Goal: Task Accomplishment & Management: Manage account settings

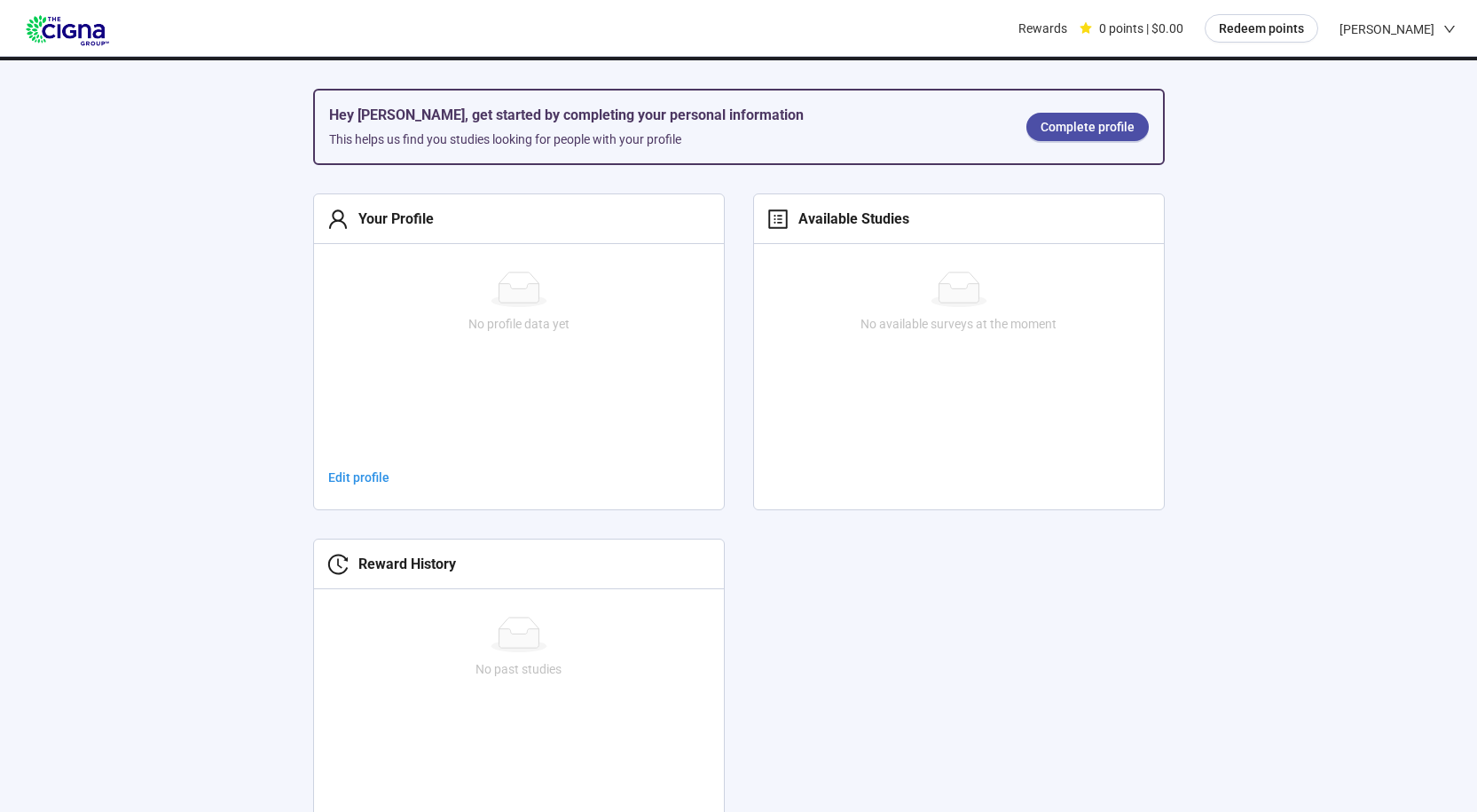
scroll to position [355, 0]
click at [363, 478] on span "Edit profile" at bounding box center [359, 477] width 62 height 20
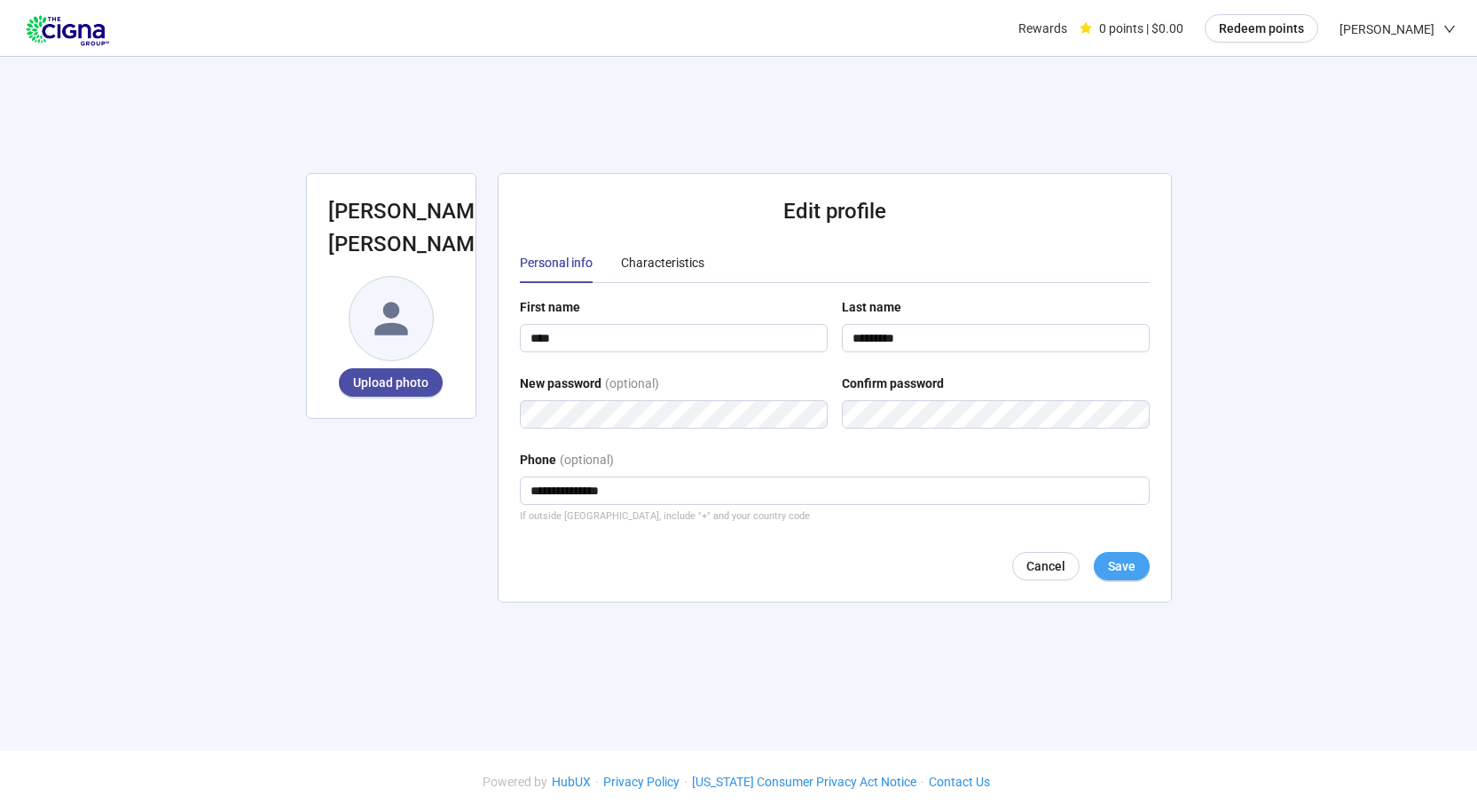
click at [1123, 575] on span "Save" at bounding box center [1122, 566] width 28 height 20
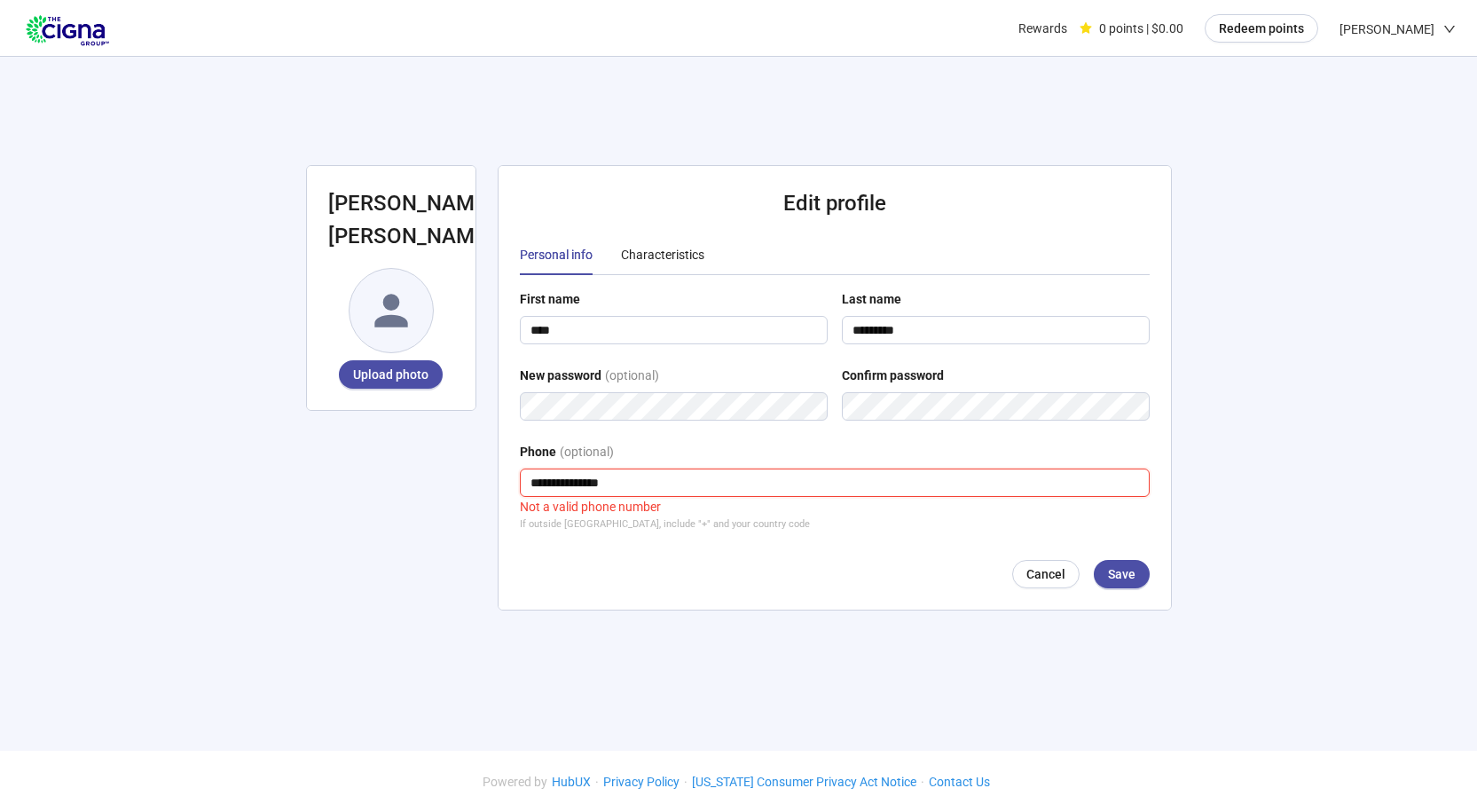
click at [535, 481] on input "**********" at bounding box center [834, 483] width 630 height 29
click at [1123, 567] on span "Save" at bounding box center [1122, 574] width 28 height 20
click at [540, 486] on input "**********" at bounding box center [834, 483] width 630 height 29
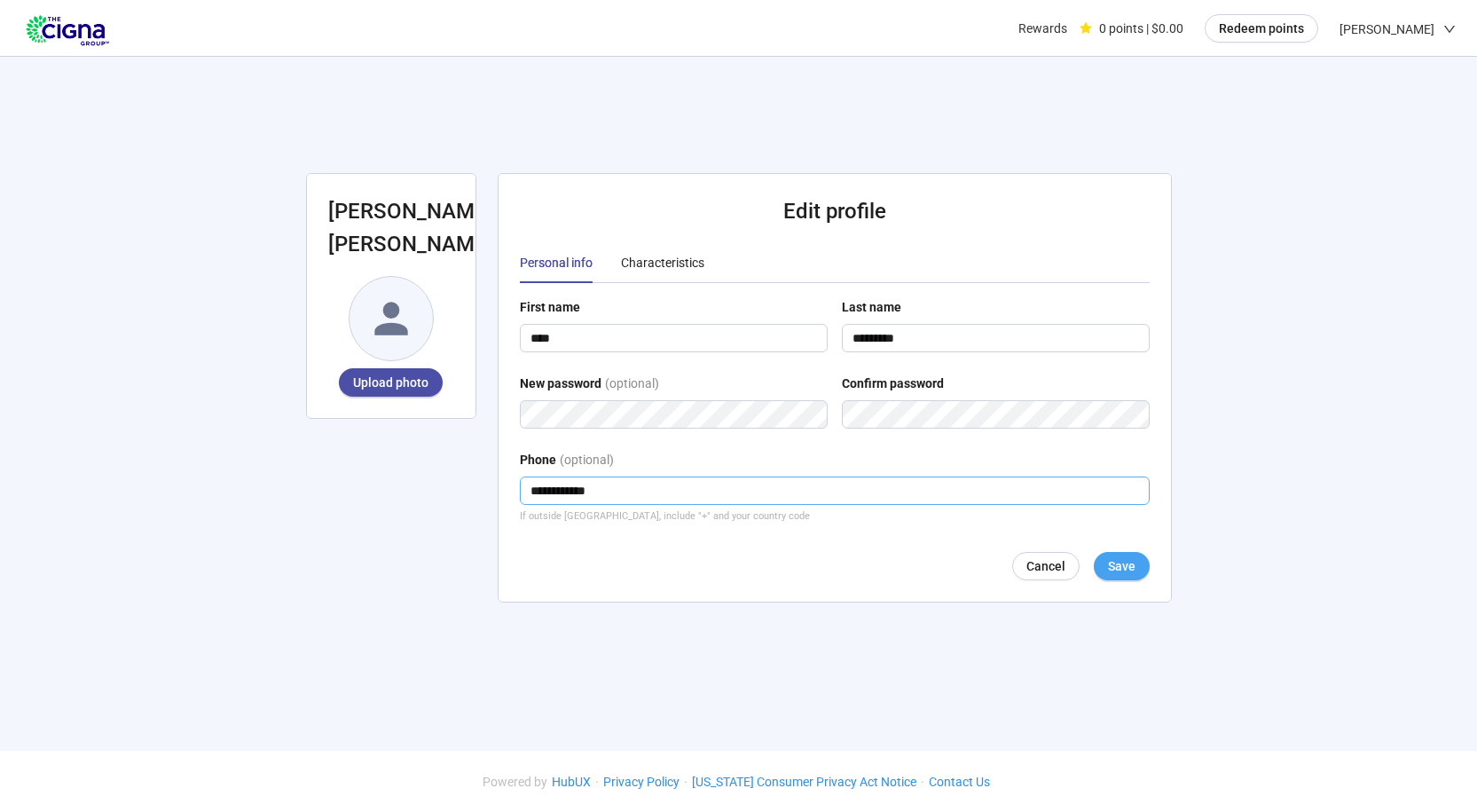
type input "**********"
click at [1113, 567] on span "Save" at bounding box center [1122, 566] width 28 height 20
click at [663, 257] on div "Characteristics" at bounding box center [663, 263] width 84 height 20
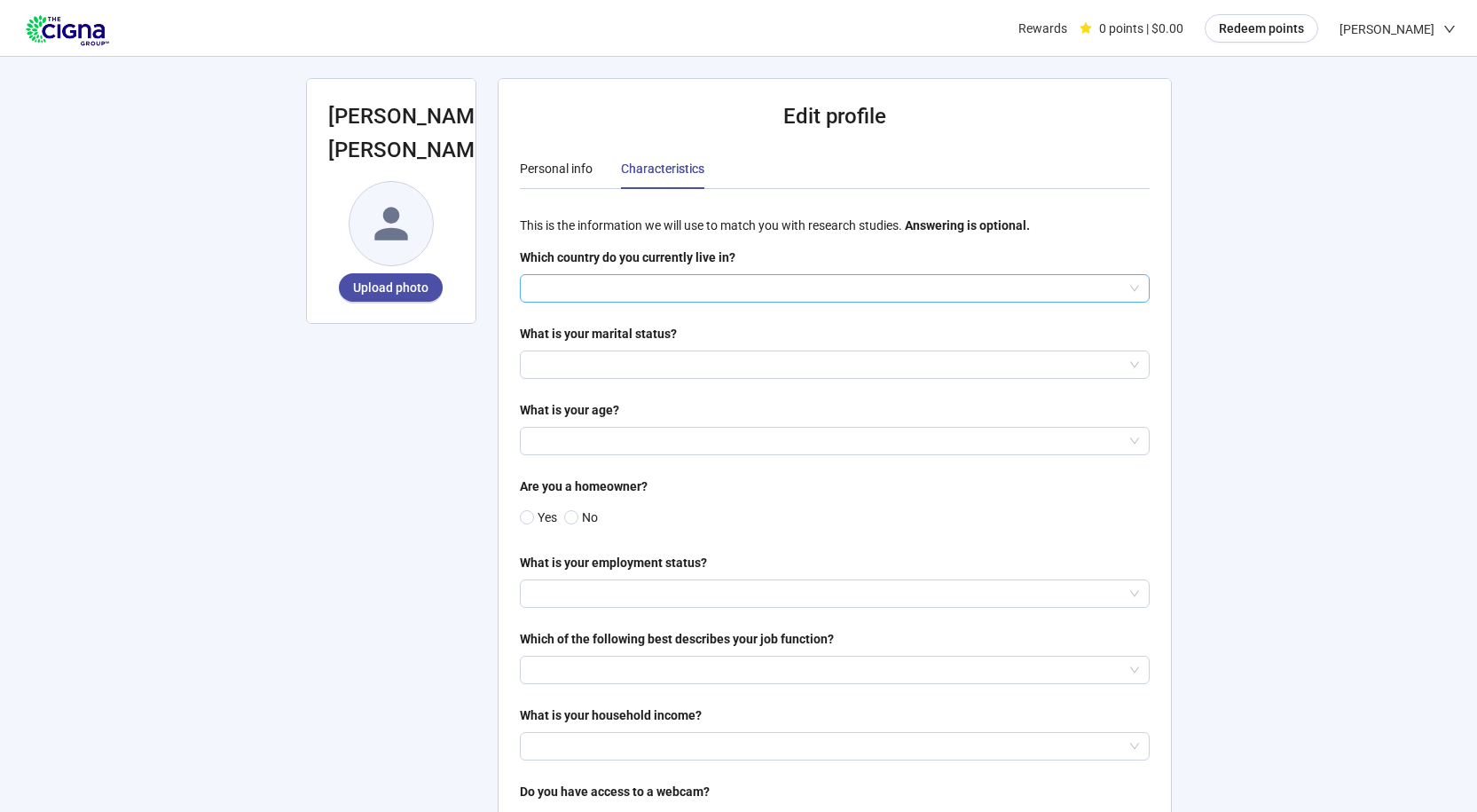
click at [687, 282] on input "search" at bounding box center [834, 288] width 608 height 27
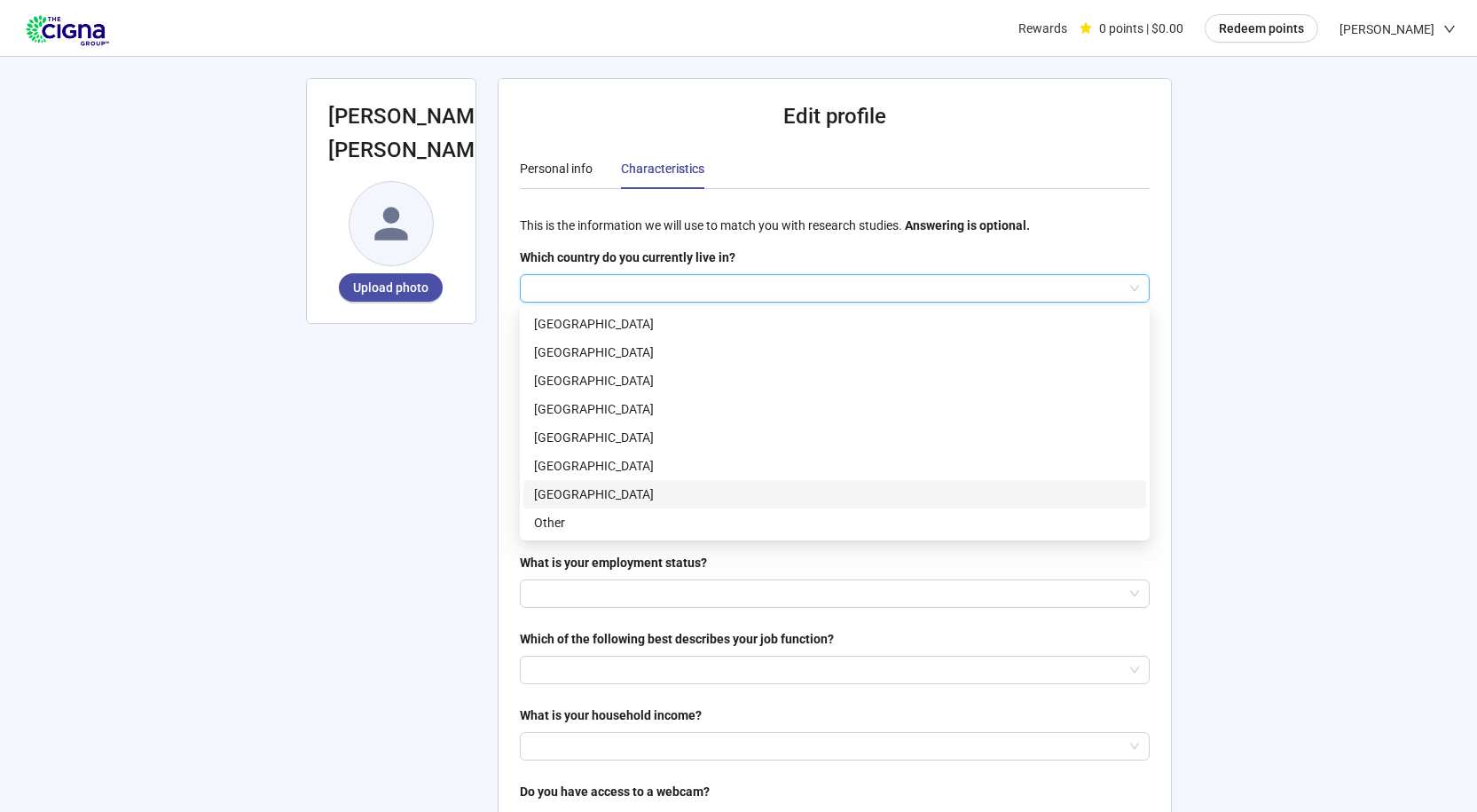
click at [585, 493] on p "[GEOGRAPHIC_DATA]" at bounding box center [835, 495] width 601 height 20
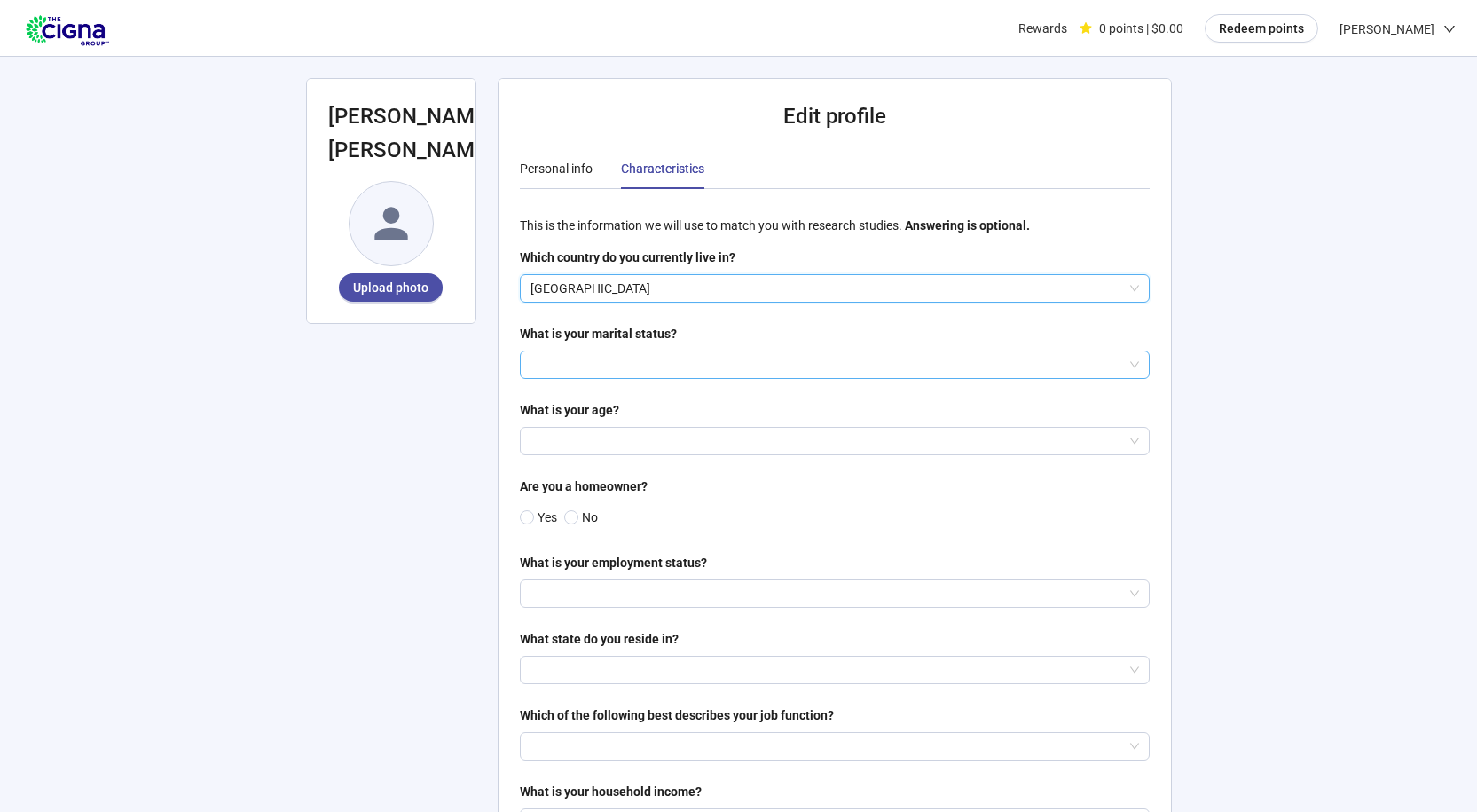
click at [640, 359] on input "search" at bounding box center [834, 364] width 608 height 27
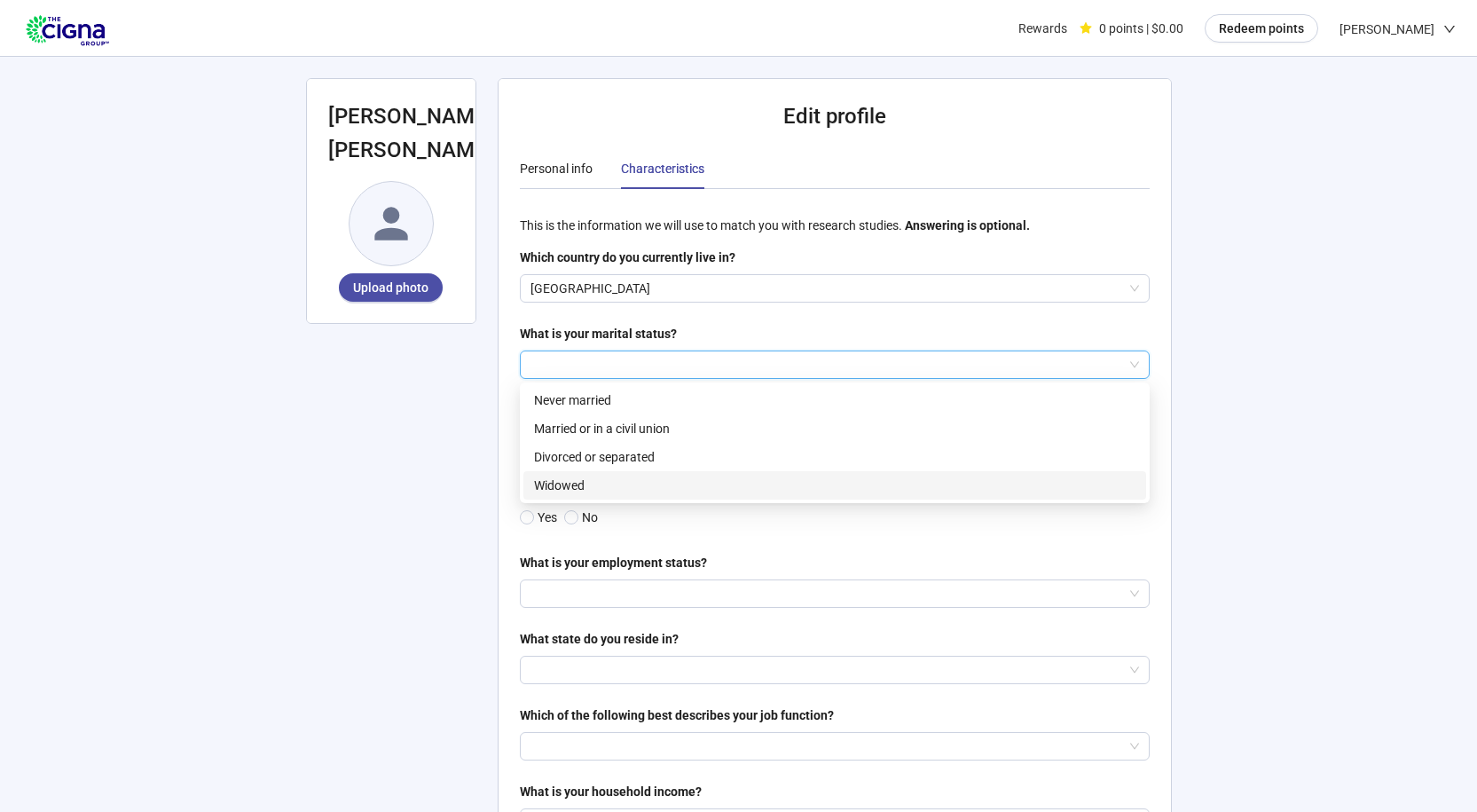
click at [569, 489] on p "Widowed" at bounding box center [835, 486] width 601 height 20
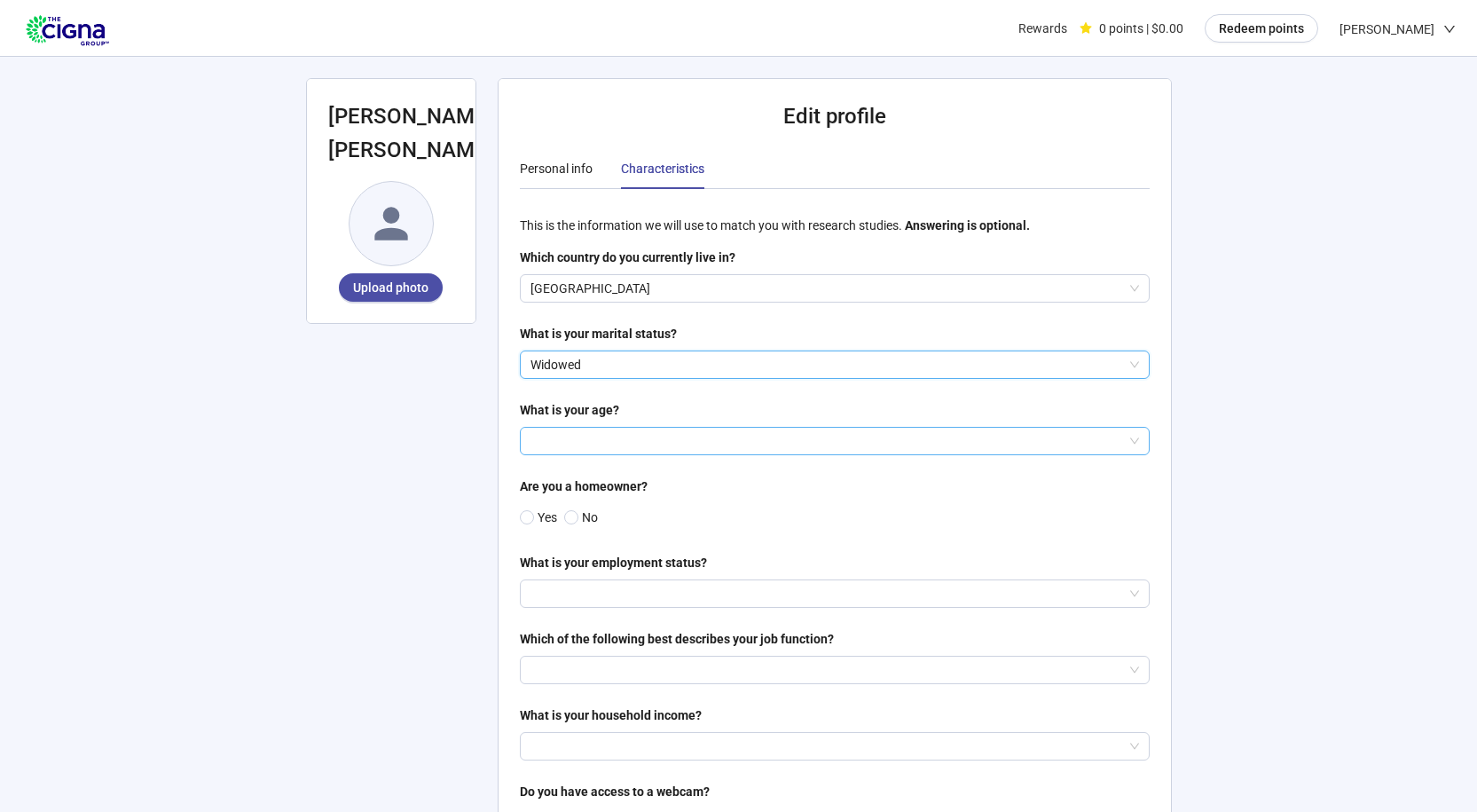
click at [595, 435] on input "search" at bounding box center [834, 441] width 608 height 27
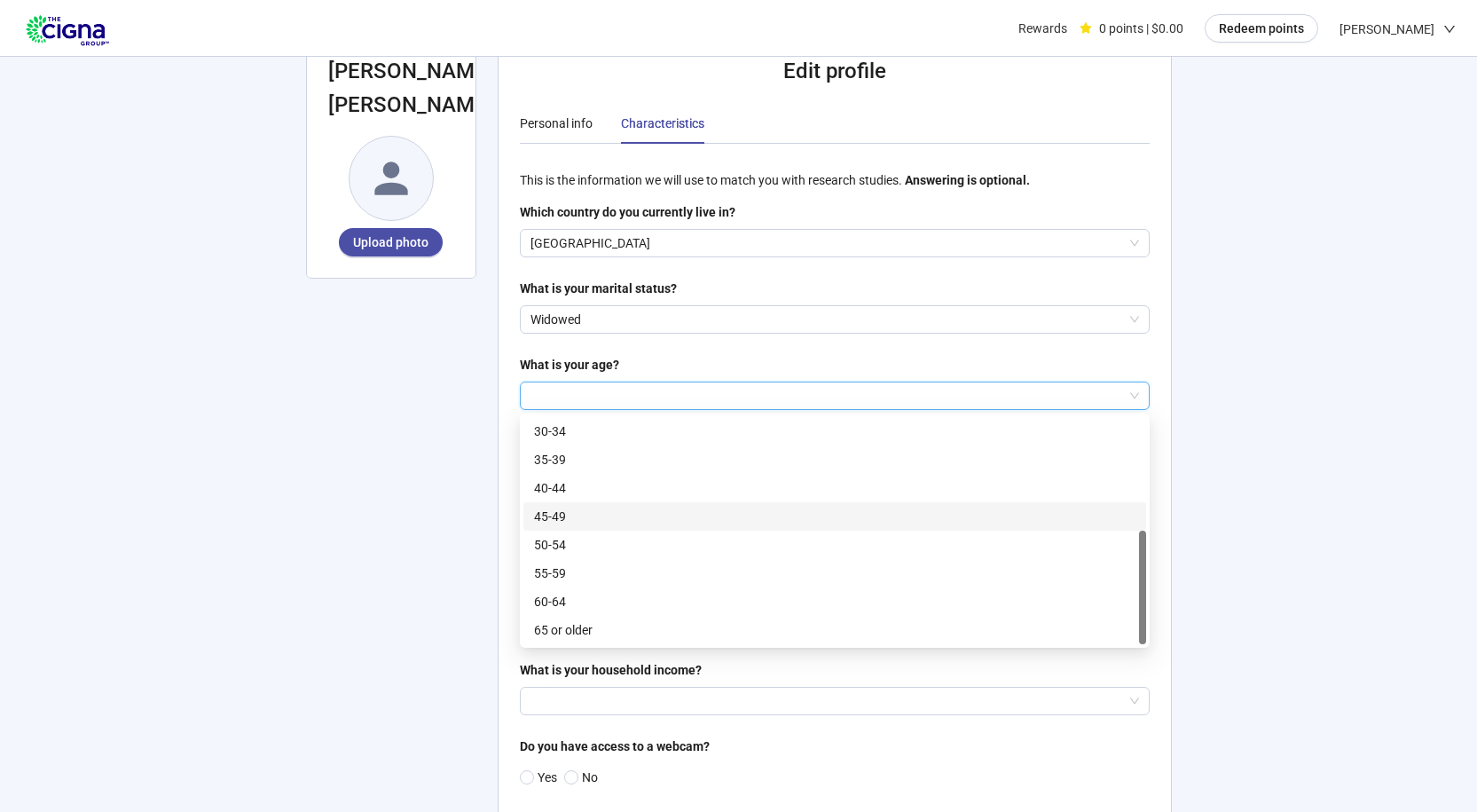
scroll to position [89, 0]
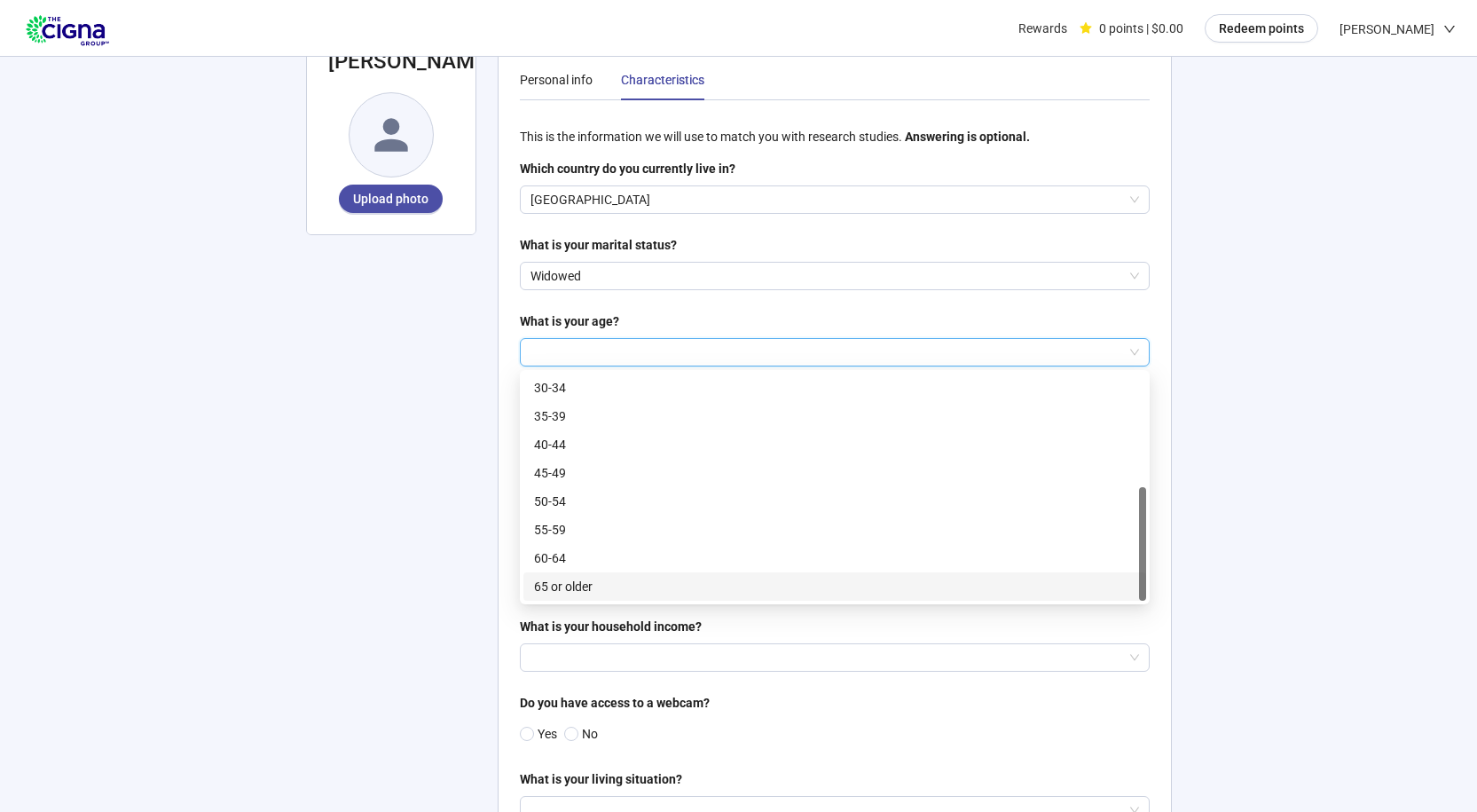
click at [568, 591] on p "65 or older" at bounding box center [835, 586] width 601 height 20
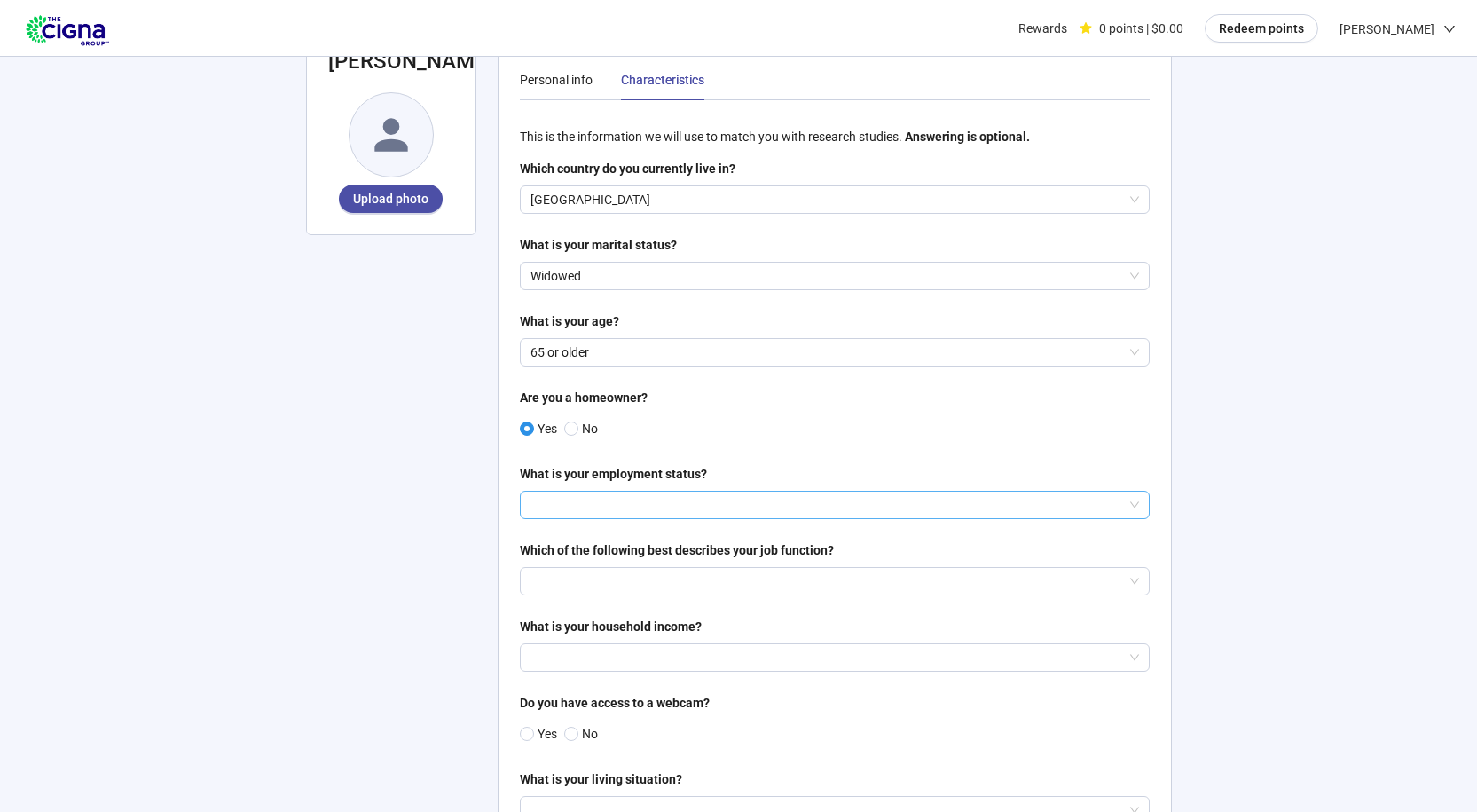
click at [545, 508] on input "search" at bounding box center [834, 505] width 608 height 27
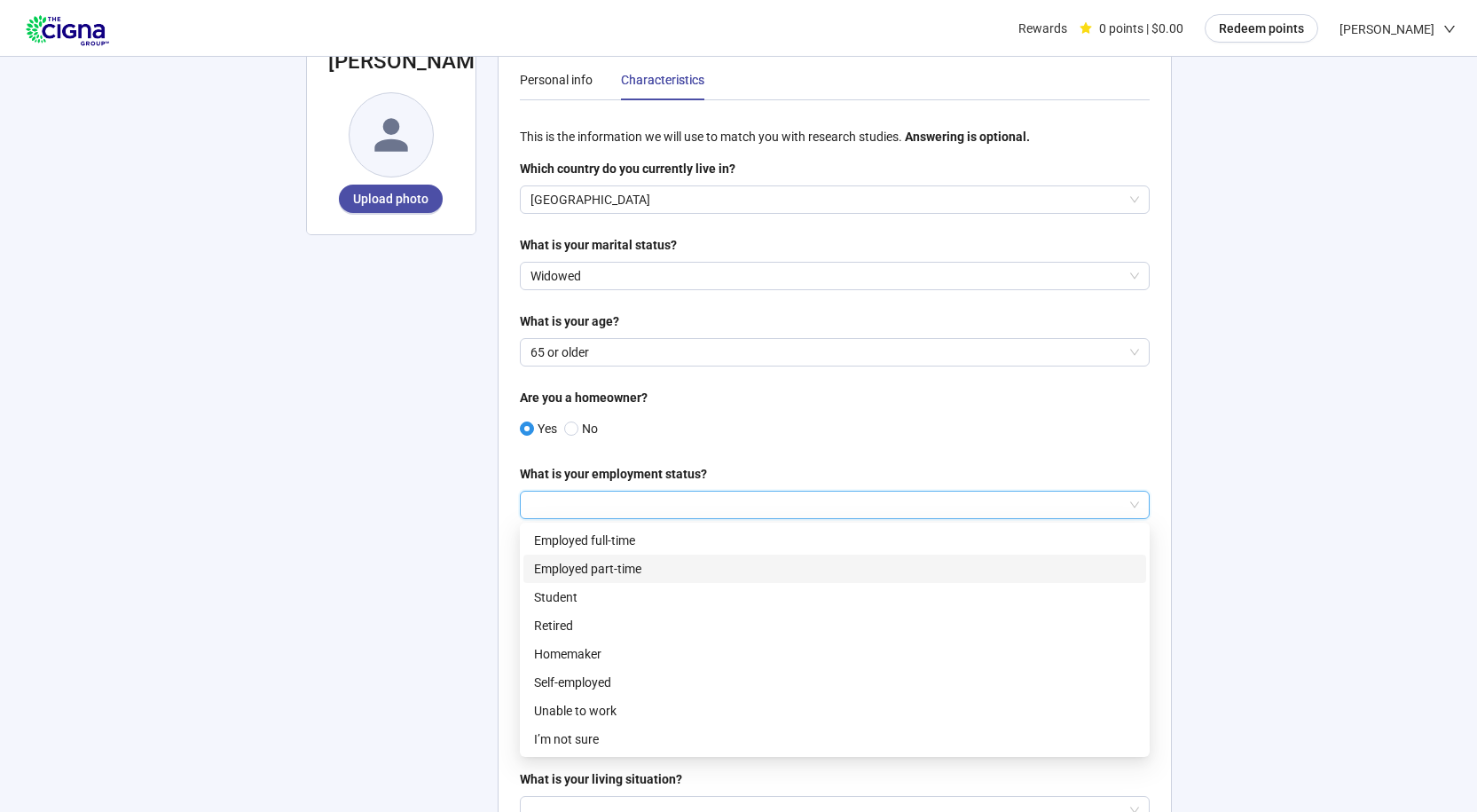
click at [560, 564] on p "Employed part-time" at bounding box center [835, 569] width 601 height 20
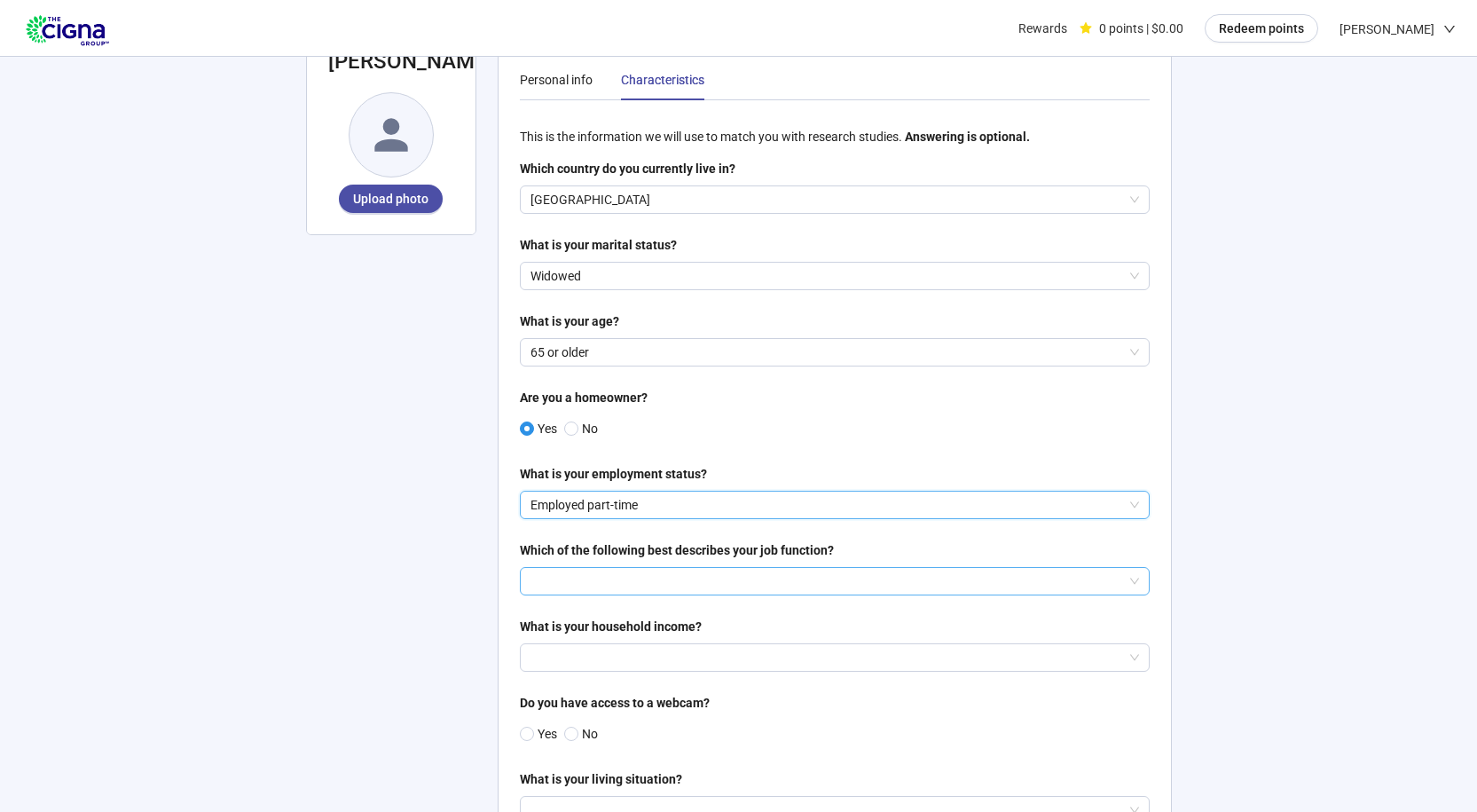
click at [560, 584] on input "search" at bounding box center [834, 580] width 608 height 27
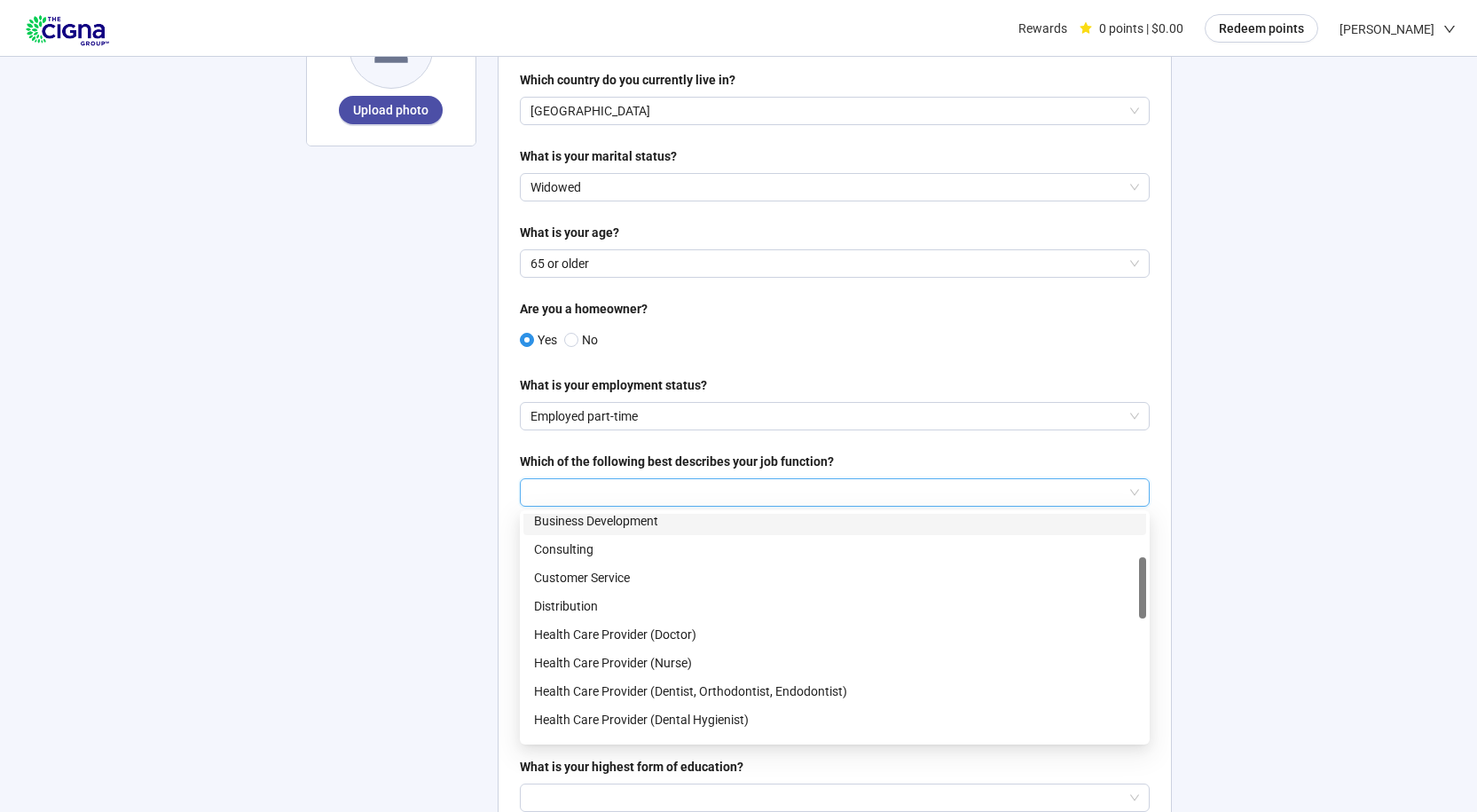
scroll to position [266, 0]
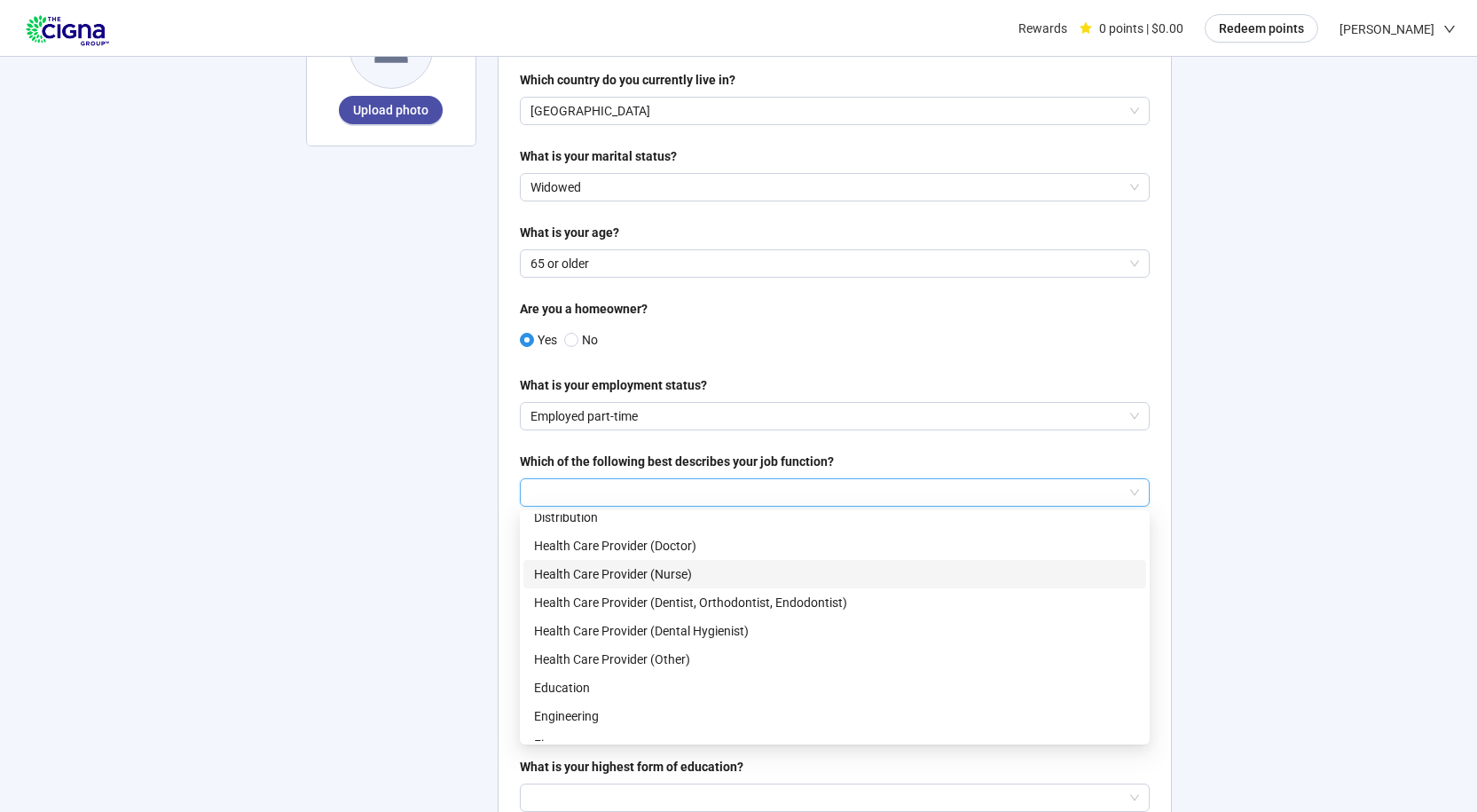
click at [643, 573] on p "Health Care Provider (Nurse)" at bounding box center [835, 574] width 601 height 20
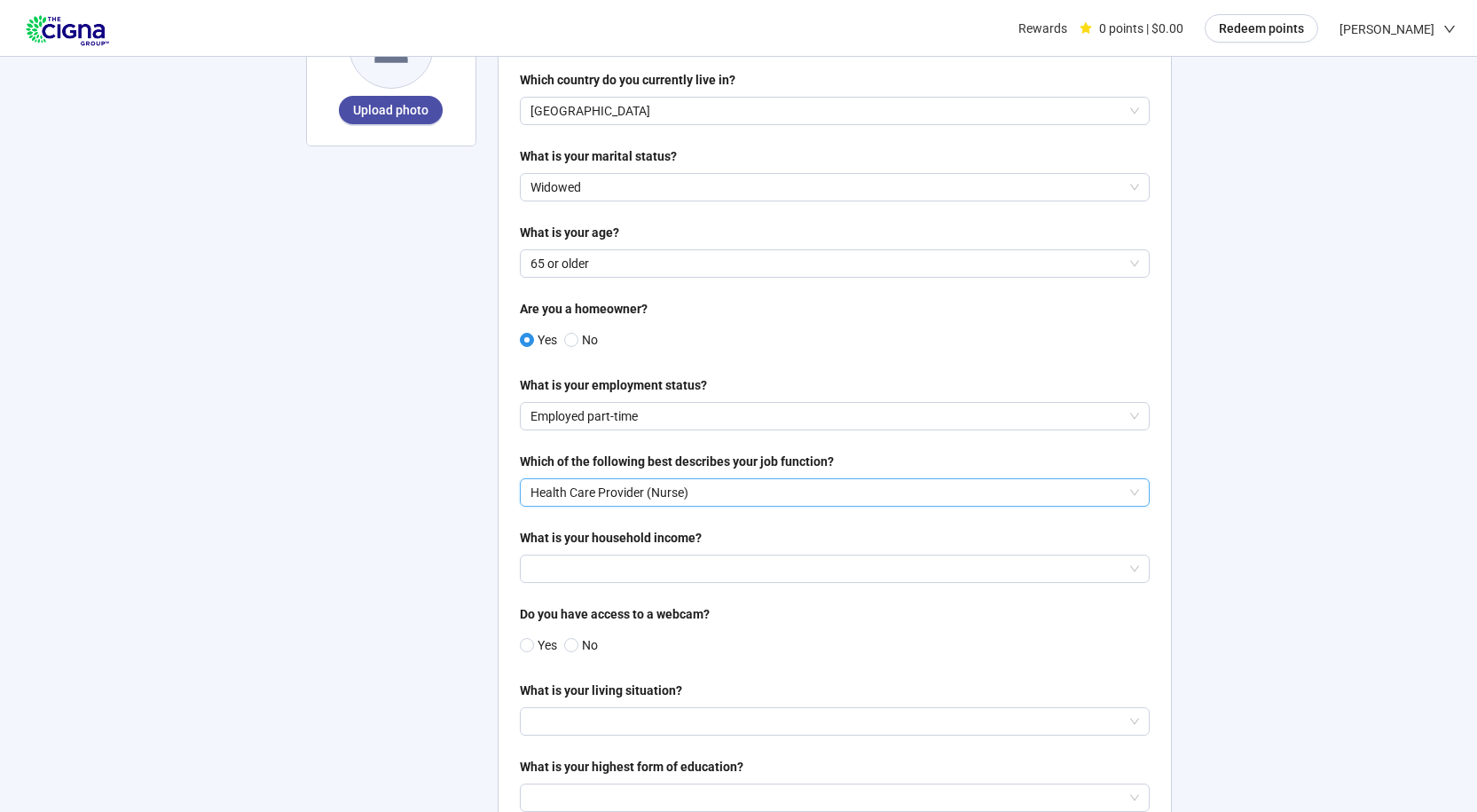
click at [643, 573] on input "search" at bounding box center [834, 568] width 608 height 27
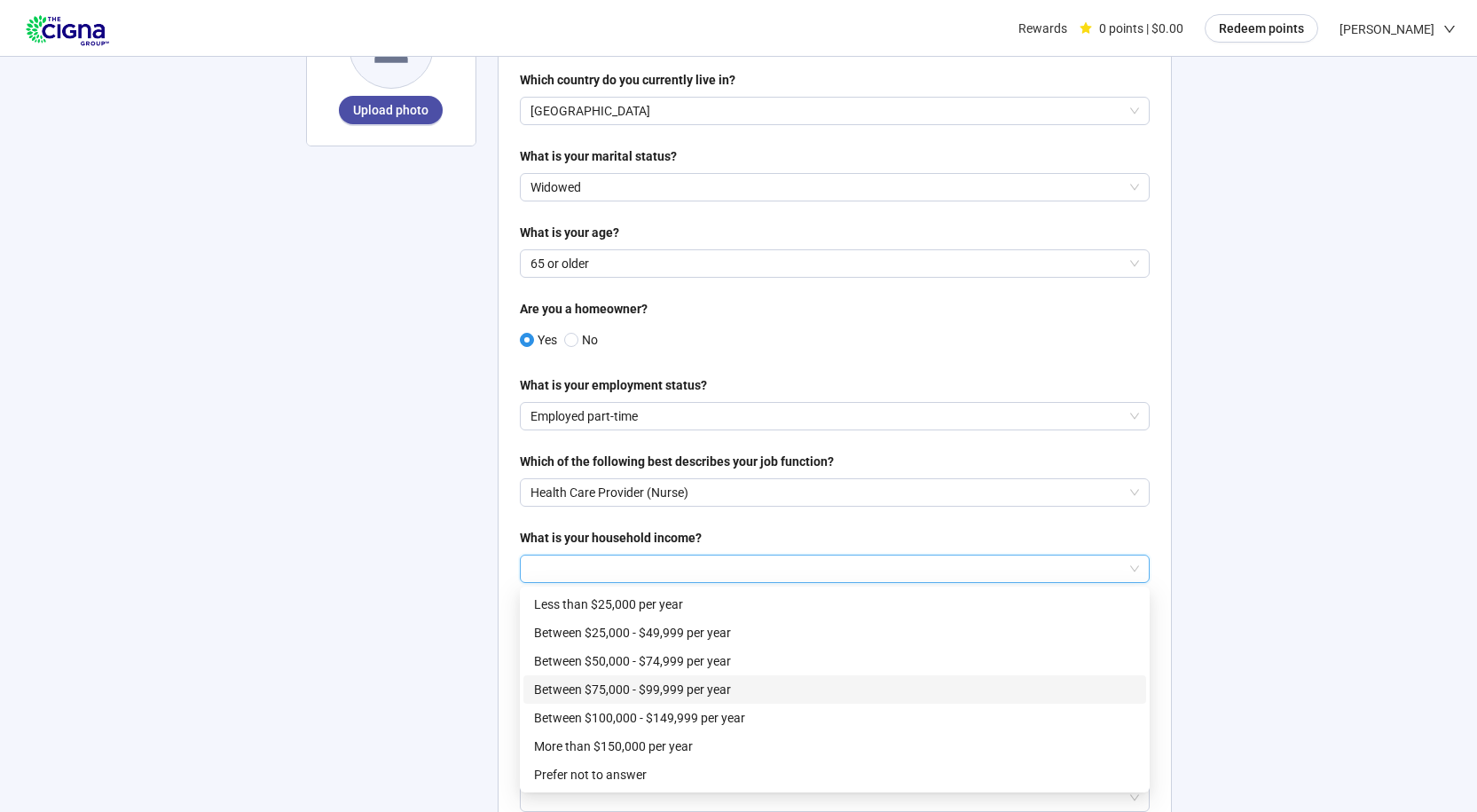
click at [653, 689] on p "Between $75,000 - $99,999 per year" at bounding box center [835, 690] width 601 height 20
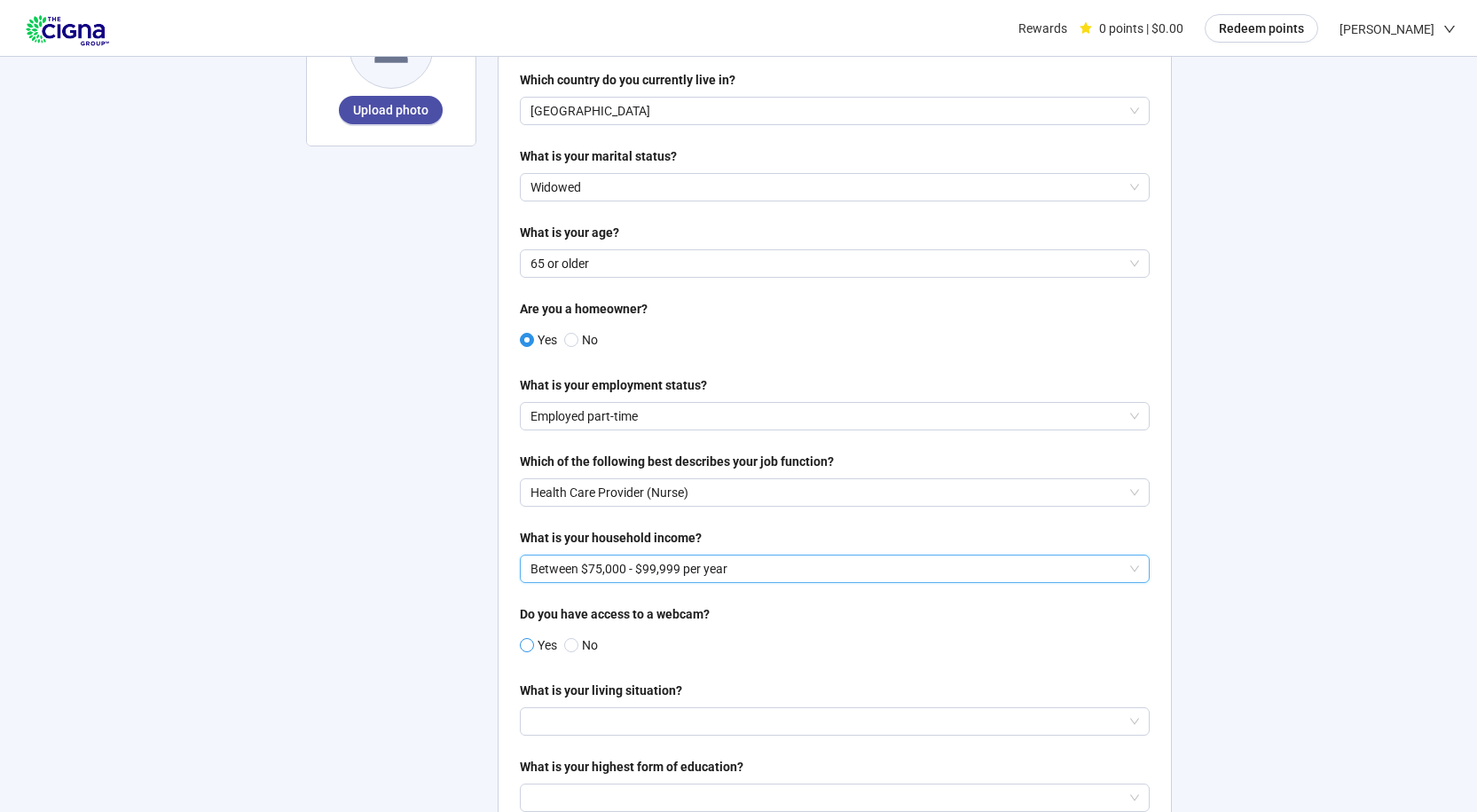
click at [533, 647] on span at bounding box center [527, 645] width 14 height 14
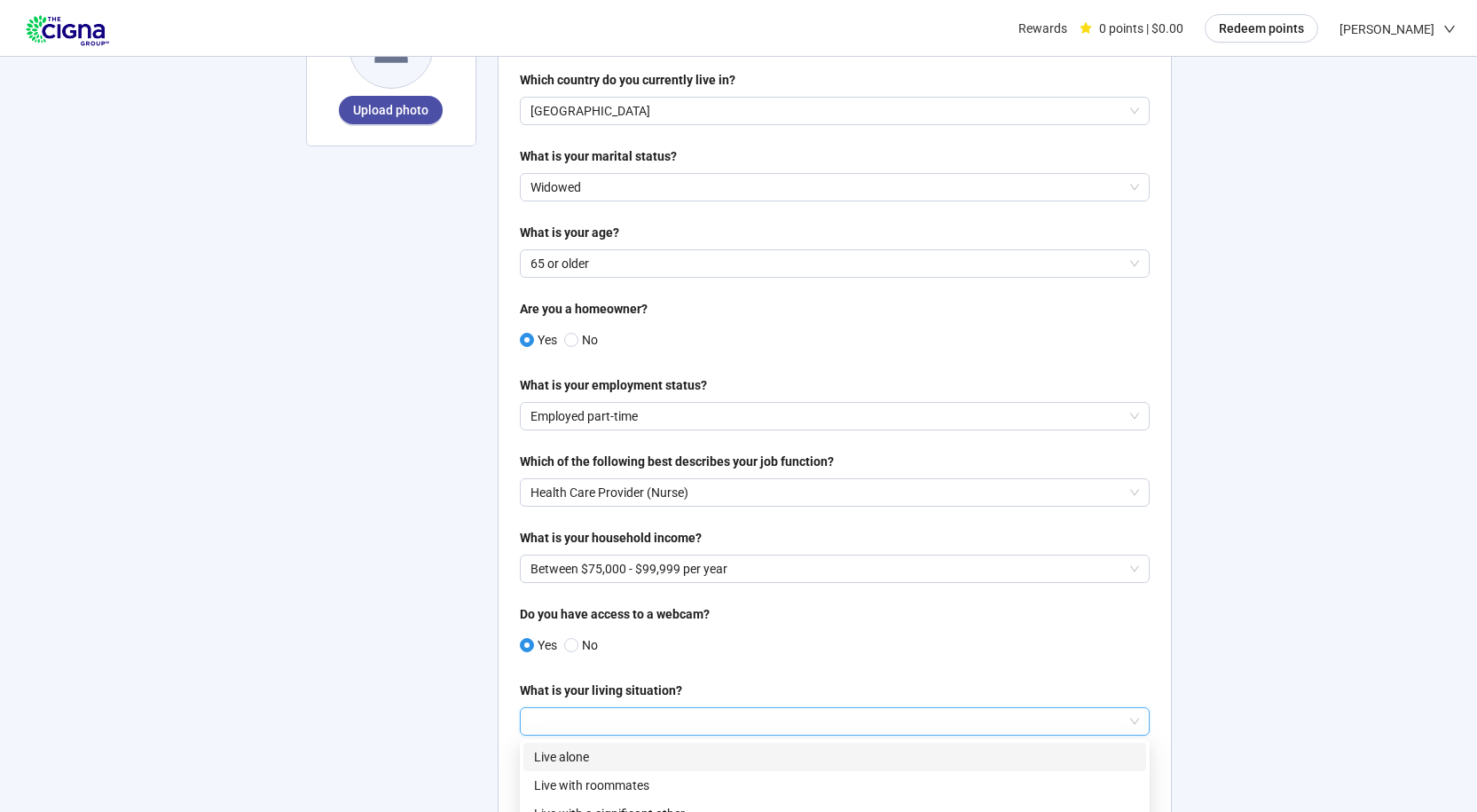
click at [596, 714] on input "search" at bounding box center [834, 720] width 608 height 27
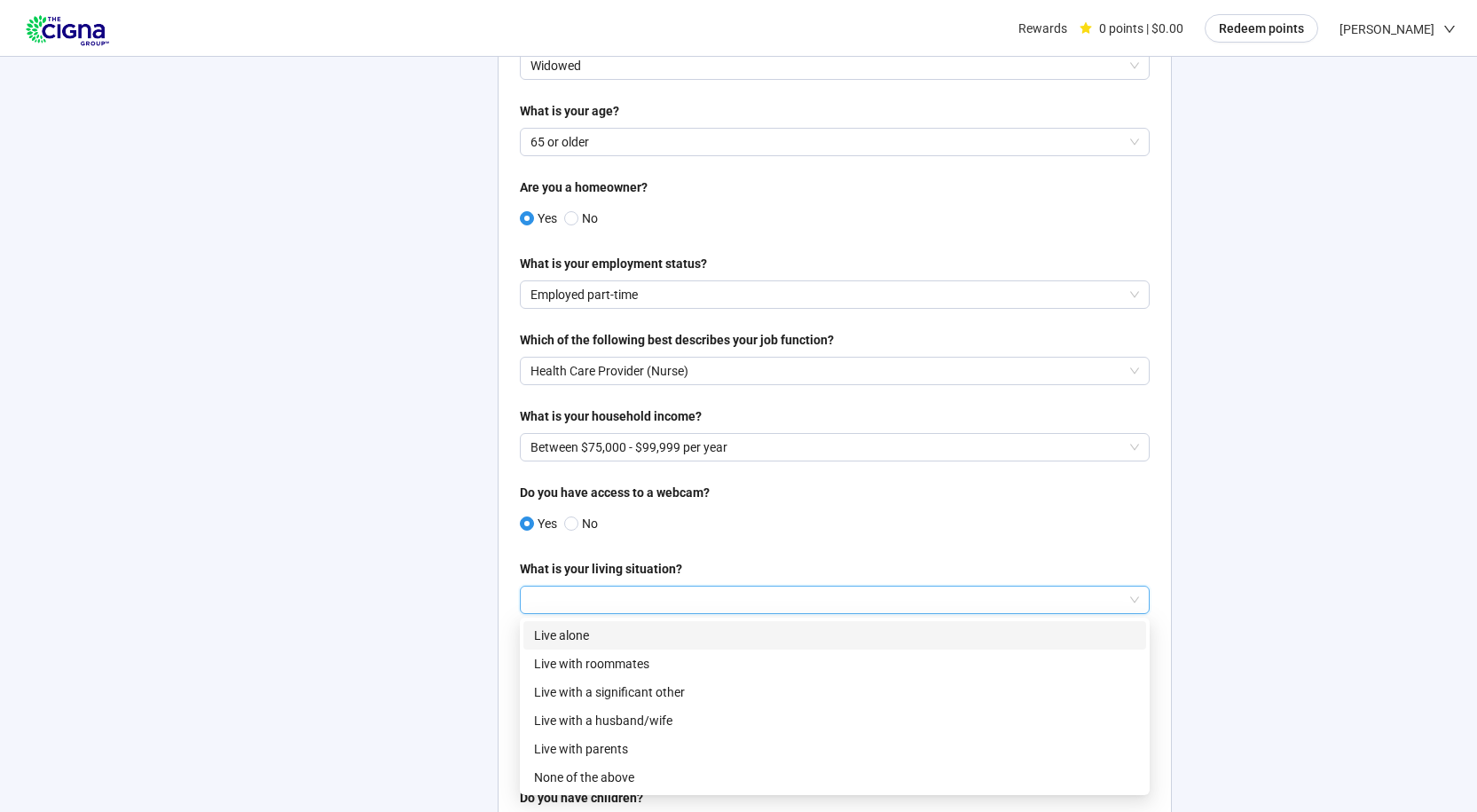
scroll to position [355, 0]
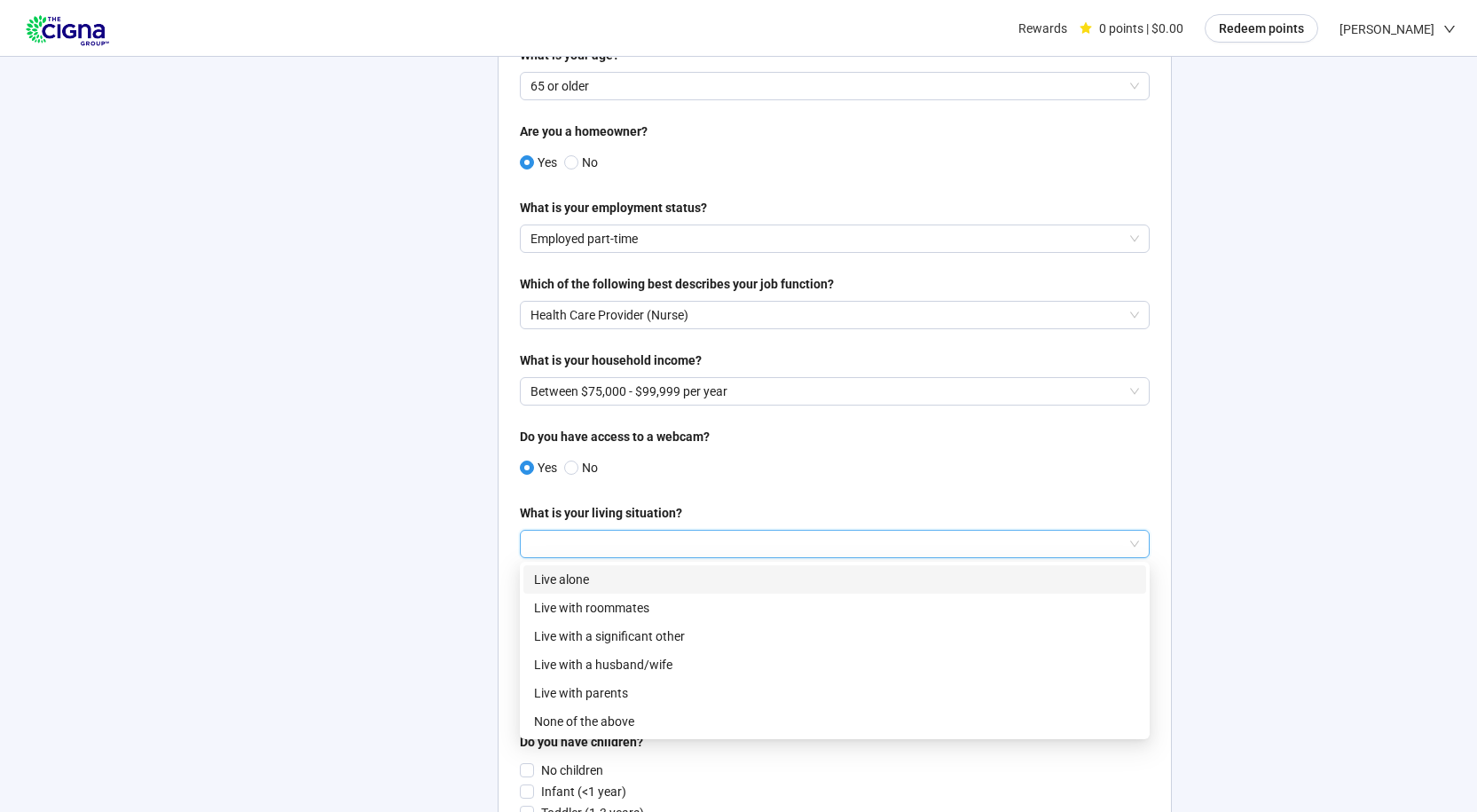
click at [584, 577] on p "Live alone" at bounding box center [835, 579] width 601 height 20
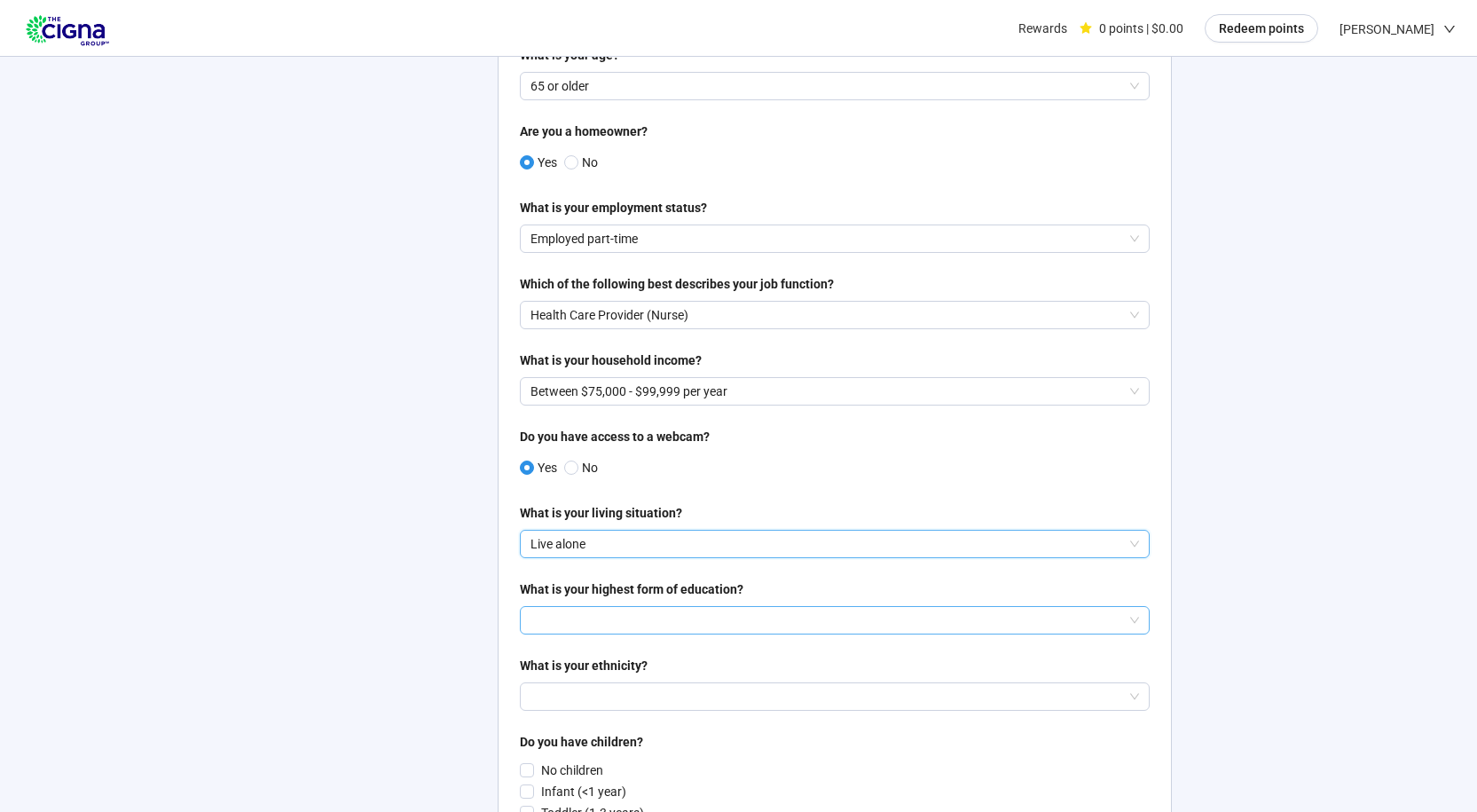
click at [762, 618] on input "search" at bounding box center [834, 620] width 608 height 27
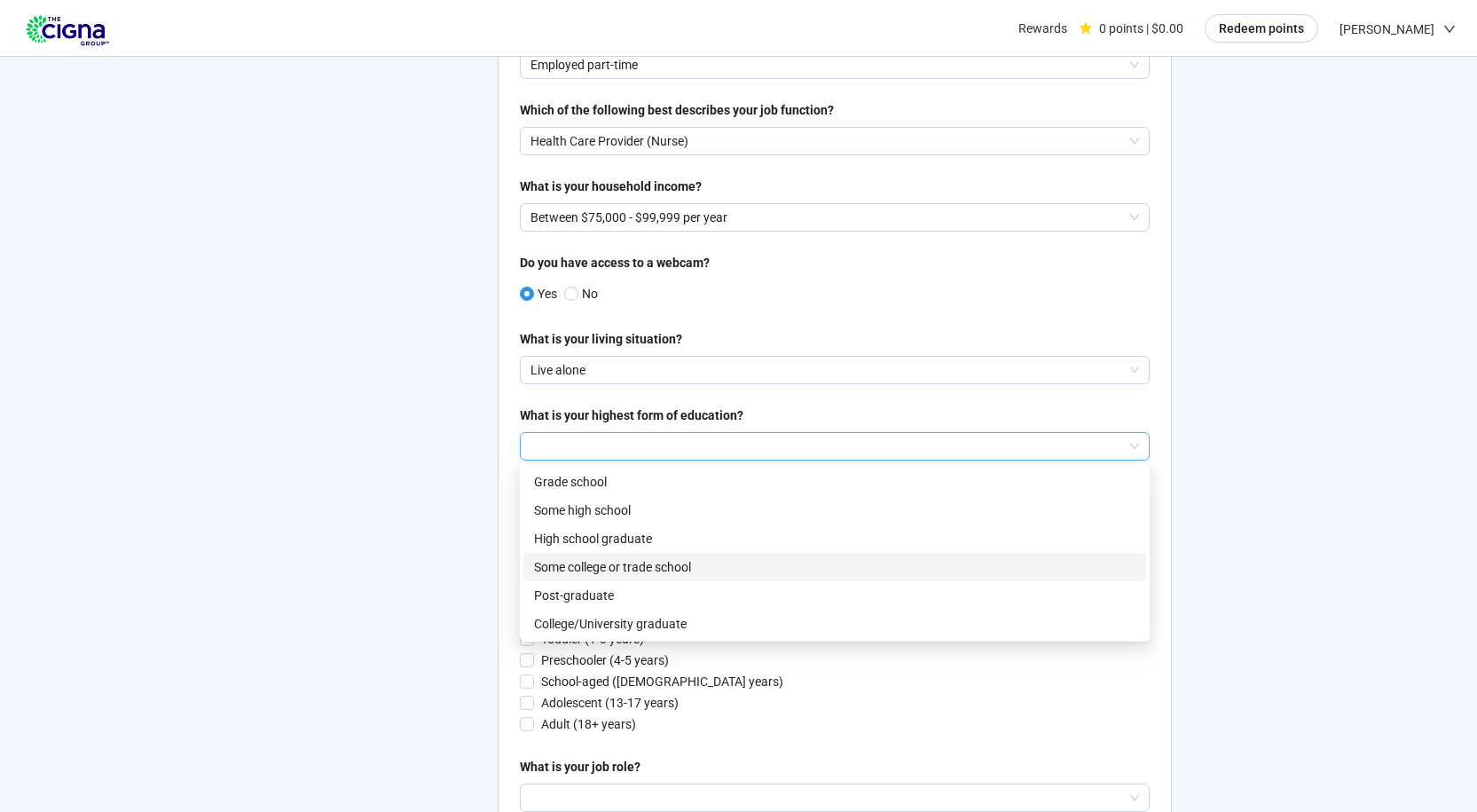
scroll to position [532, 0]
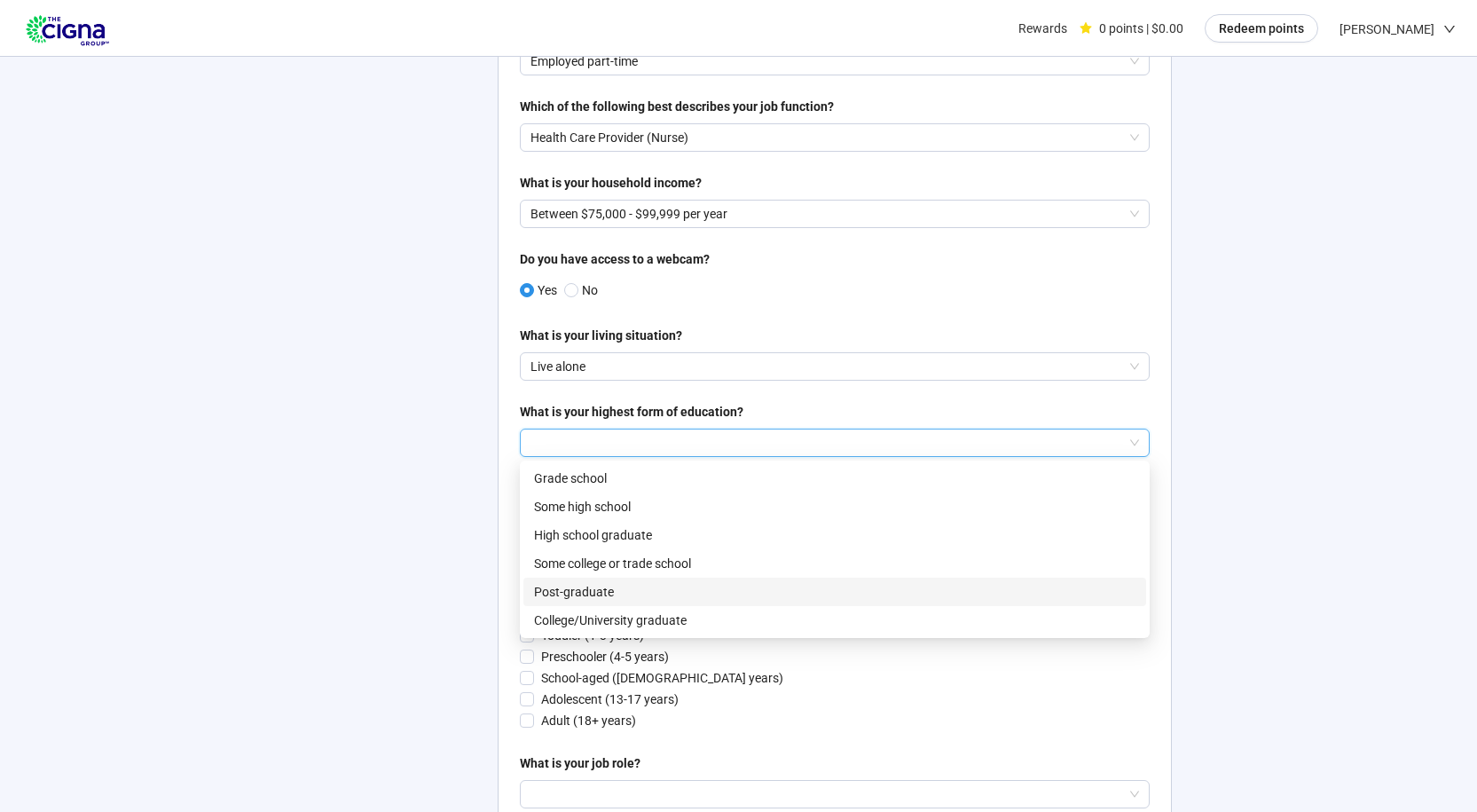
click at [600, 587] on p "Post-graduate" at bounding box center [835, 592] width 601 height 20
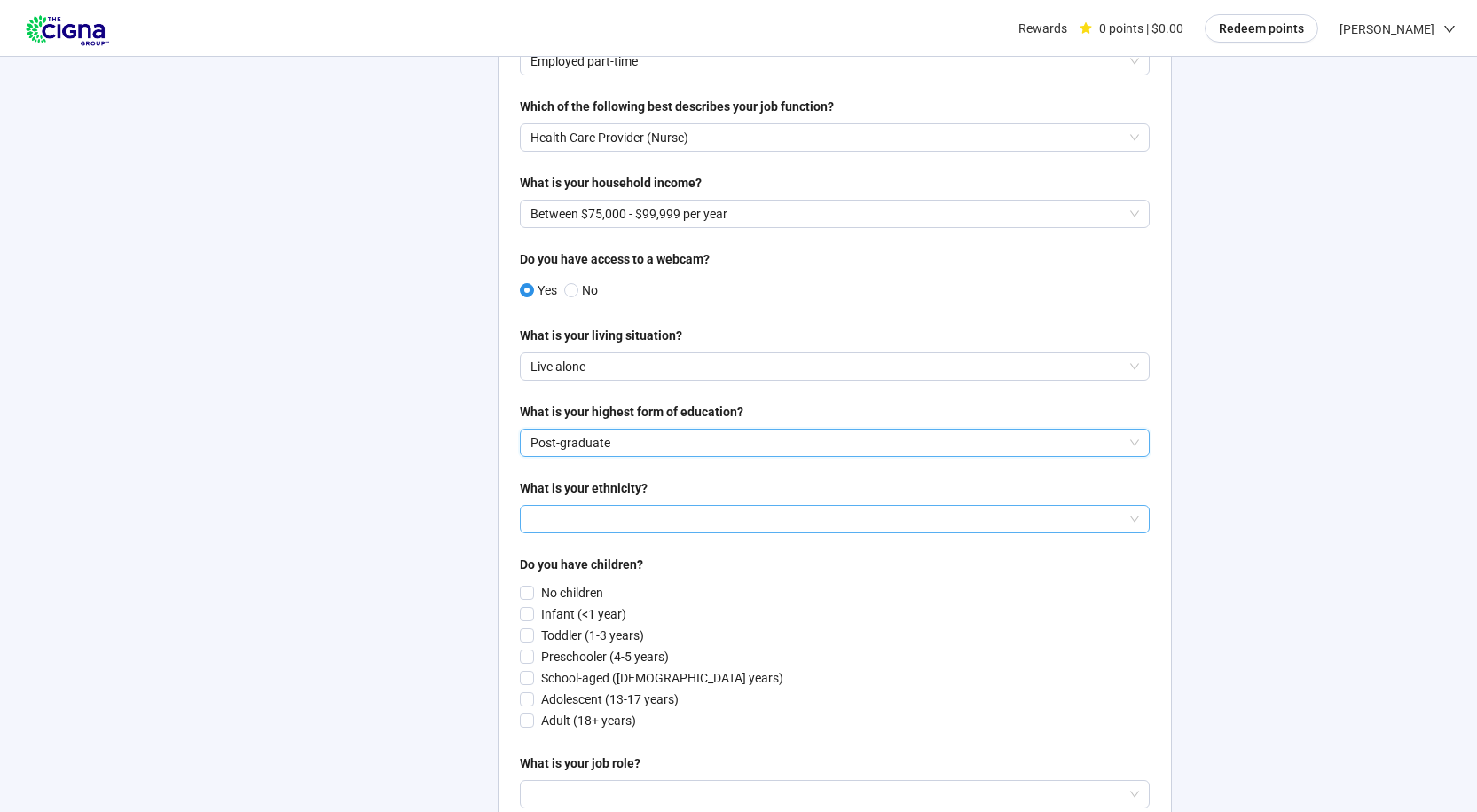
click at [649, 513] on input "search" at bounding box center [834, 518] width 608 height 27
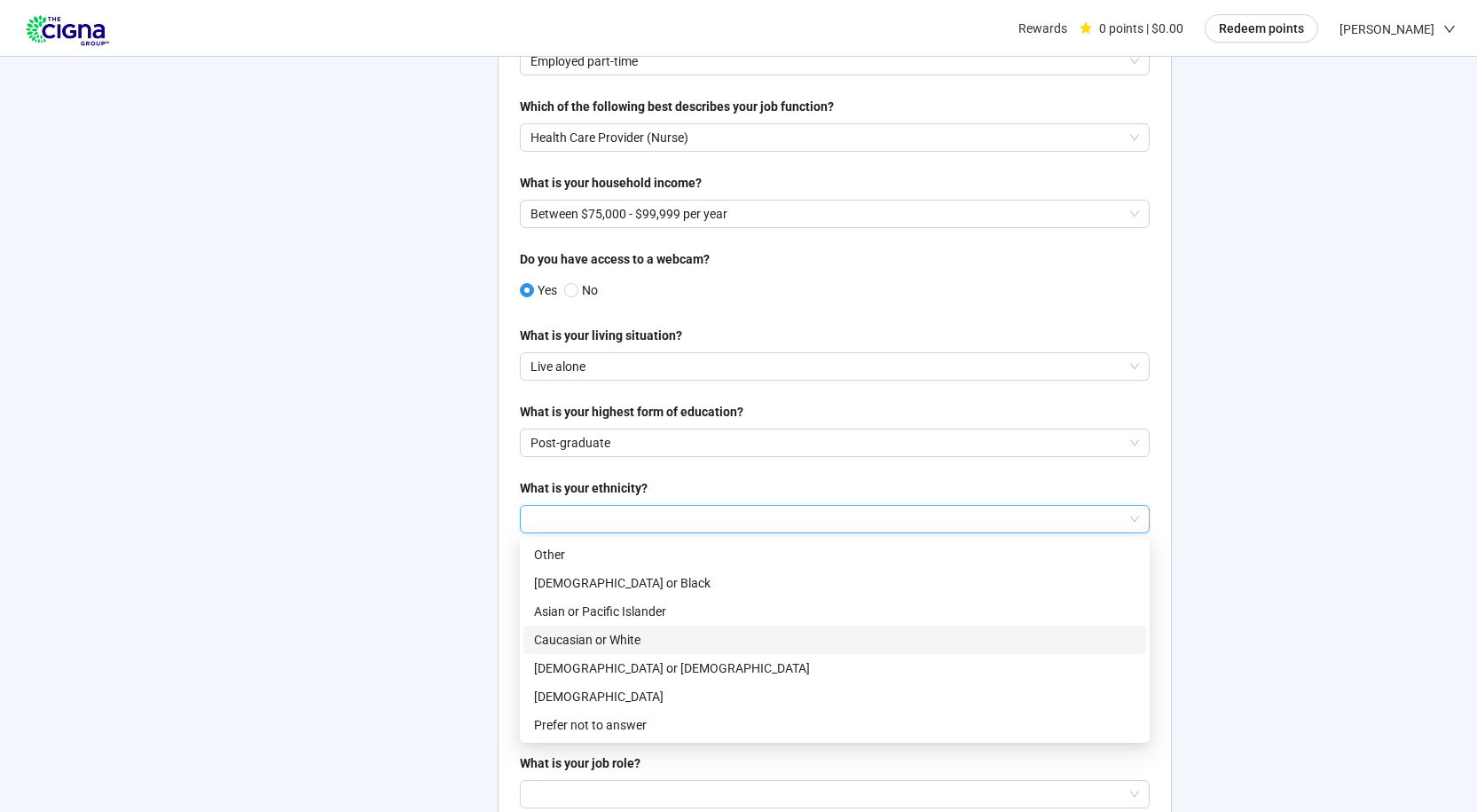
click at [625, 633] on p "Caucasian or White" at bounding box center [835, 640] width 601 height 20
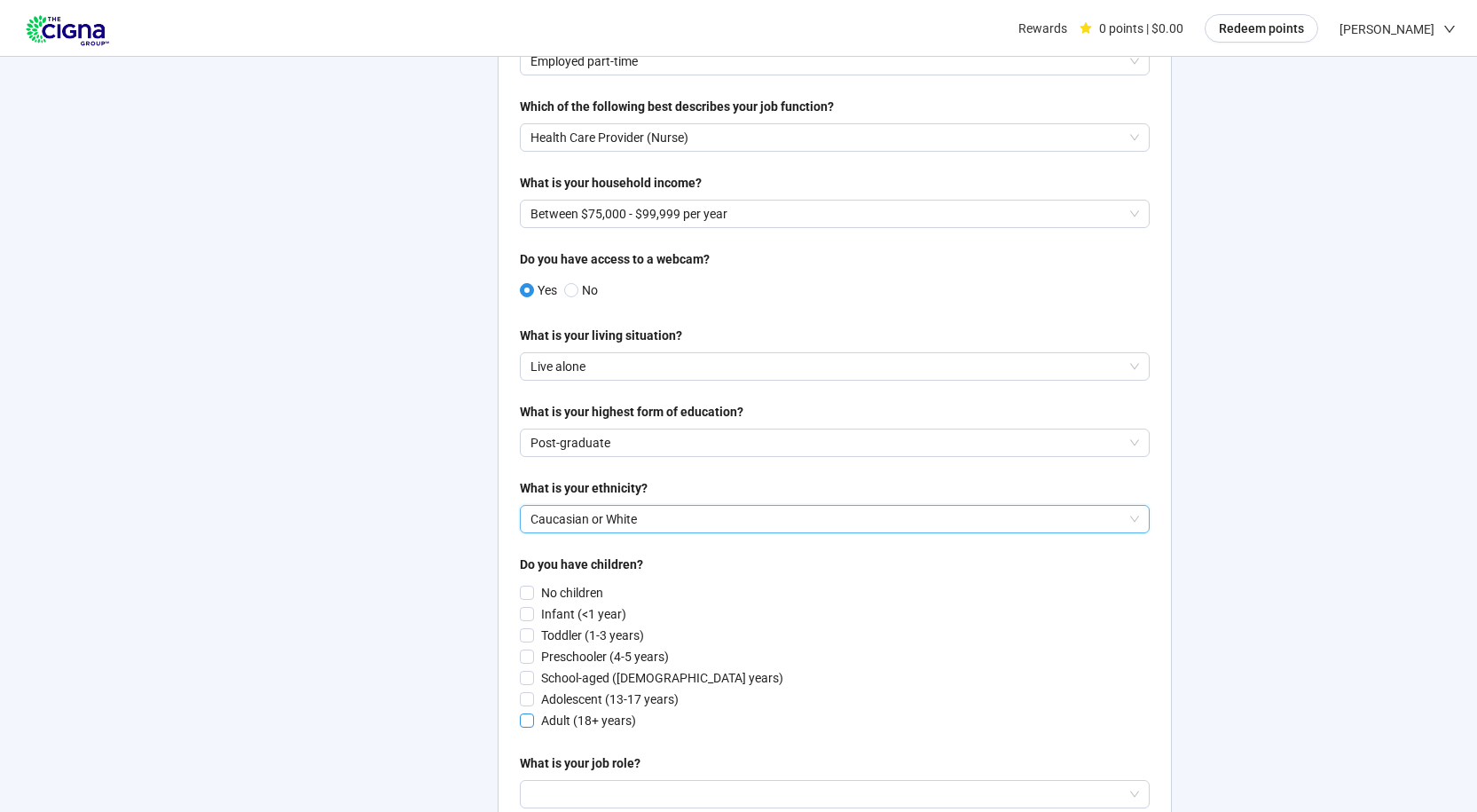
click at [599, 725] on p "Adult (18+ years)" at bounding box center [588, 720] width 95 height 20
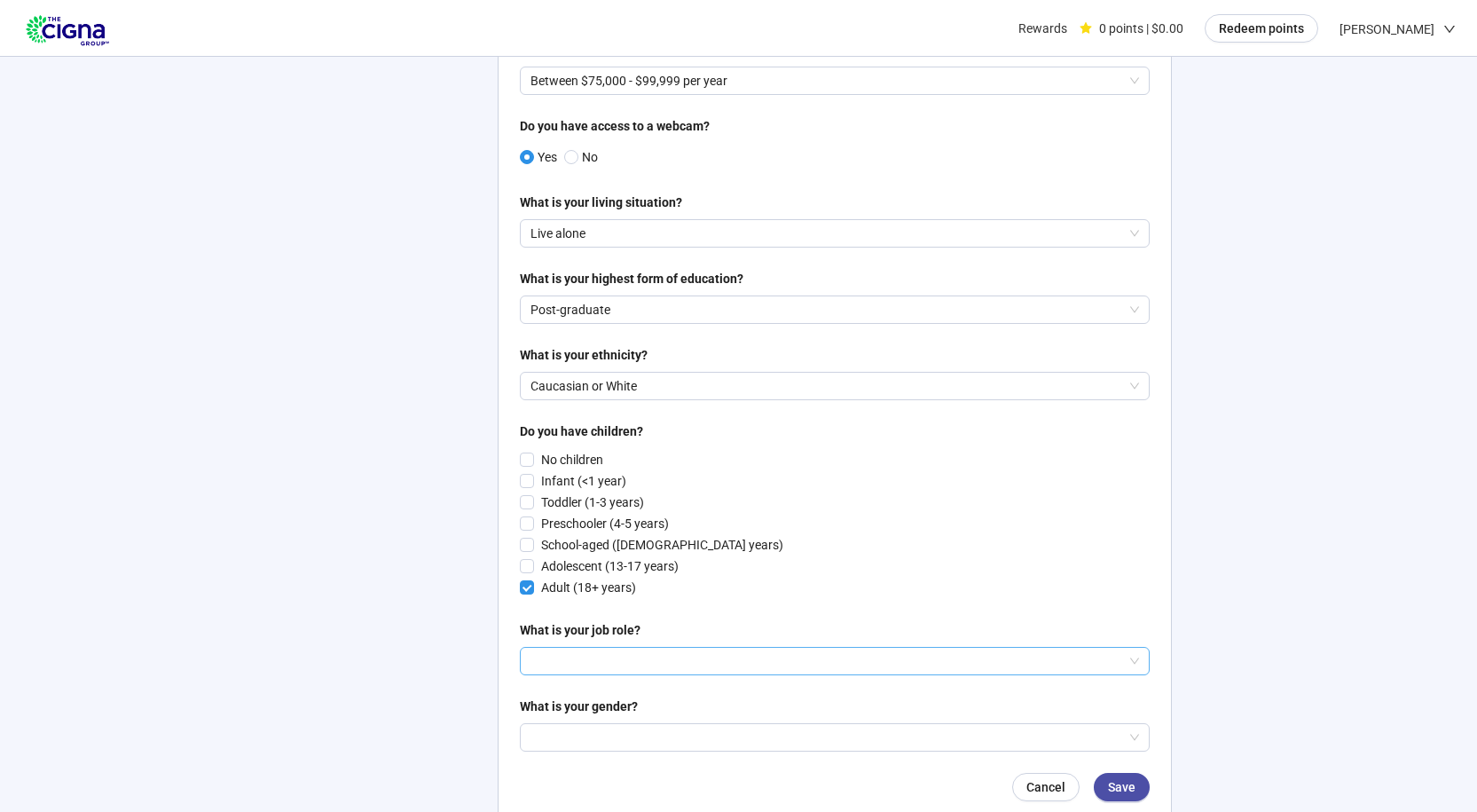
scroll to position [798, 0]
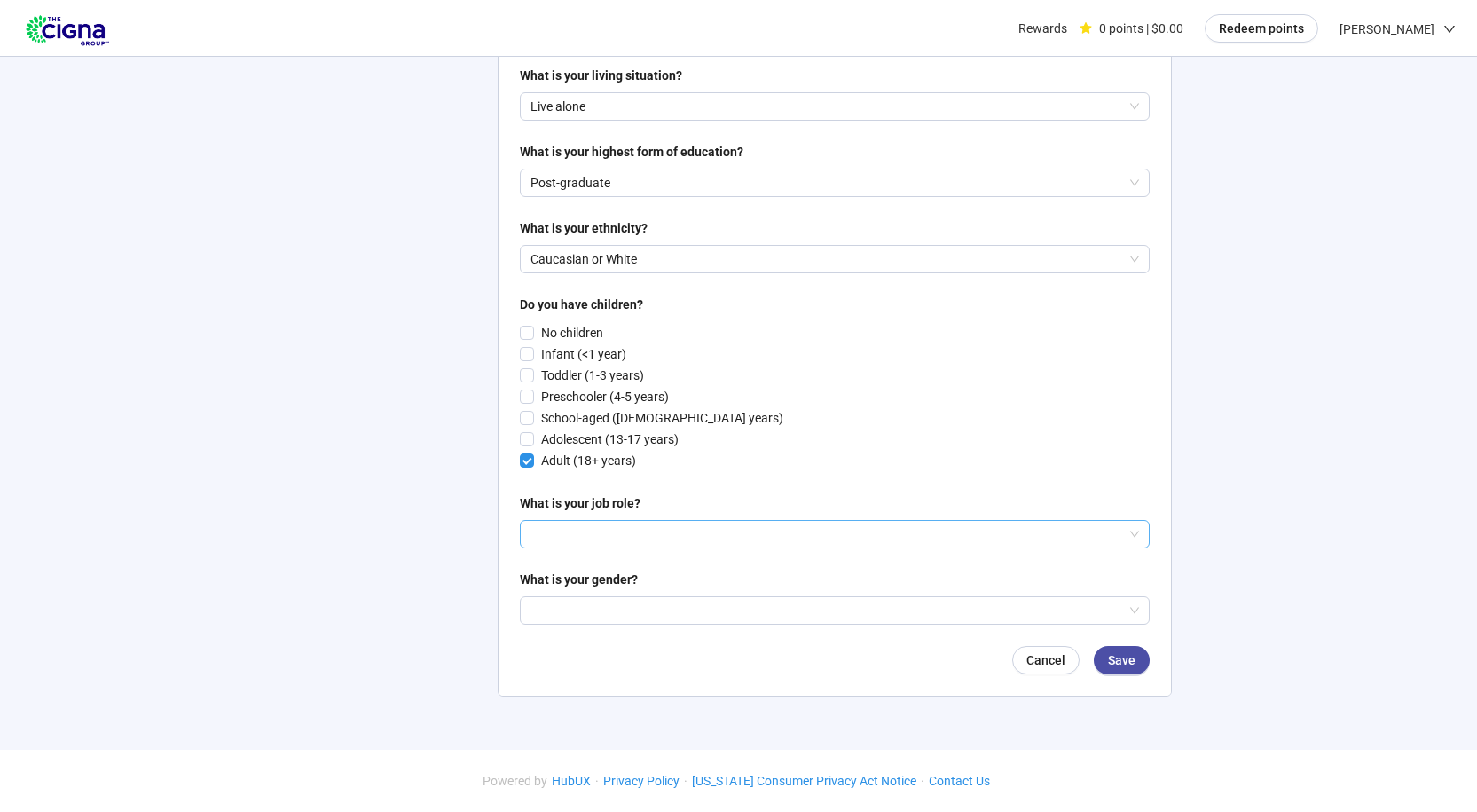
click at [705, 535] on input "search" at bounding box center [834, 533] width 608 height 27
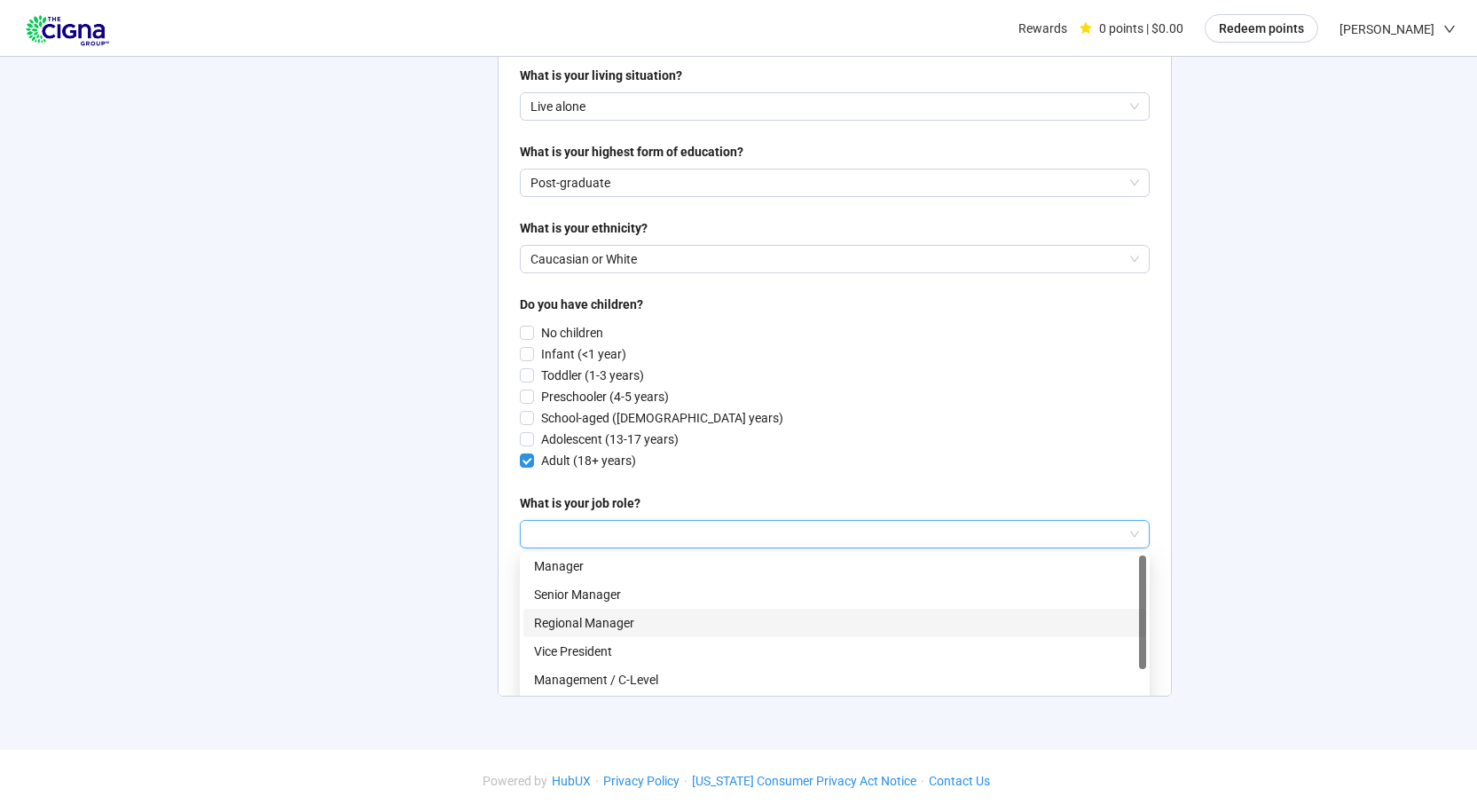
scroll to position [0, 0]
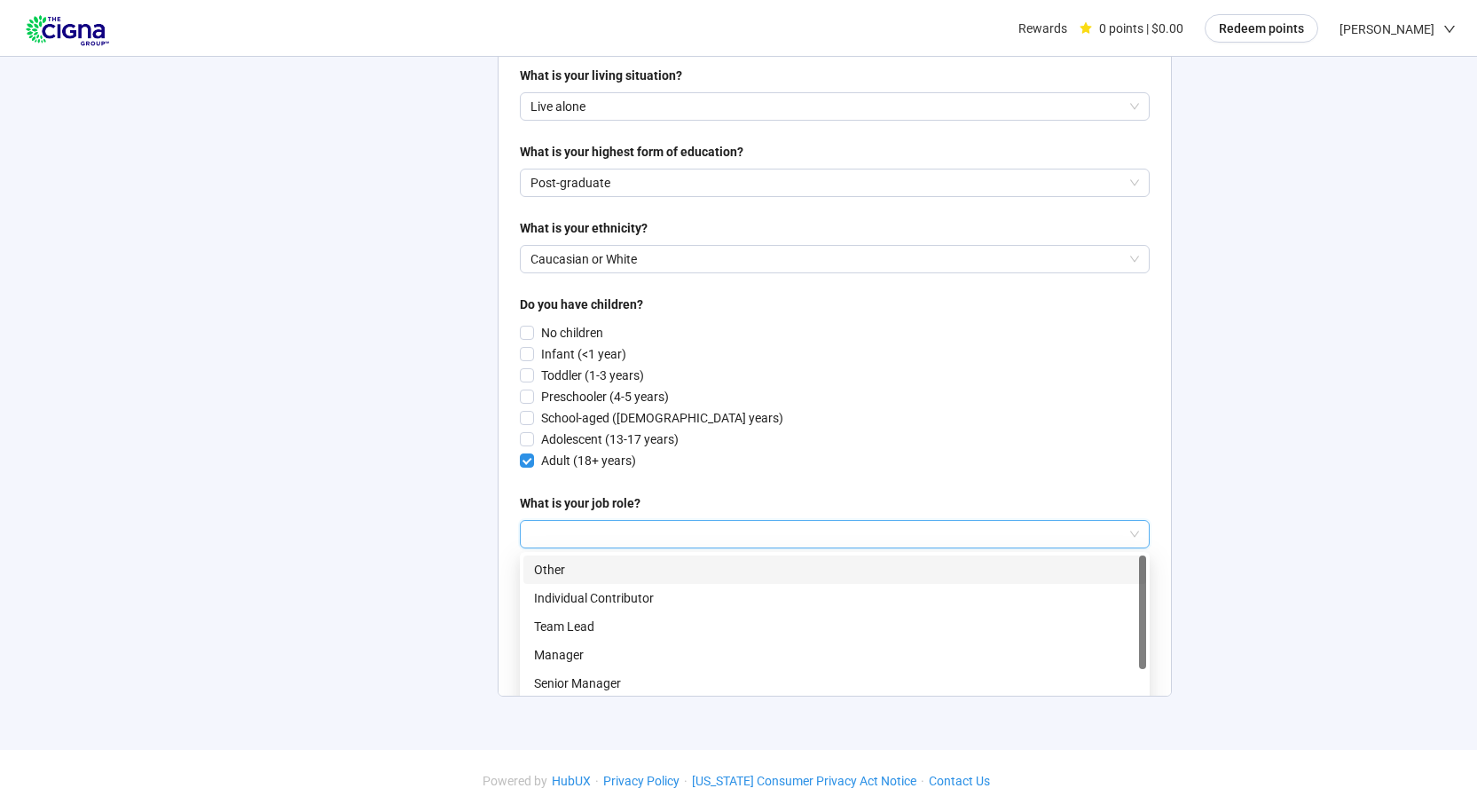
click at [553, 567] on p "Other" at bounding box center [835, 569] width 601 height 20
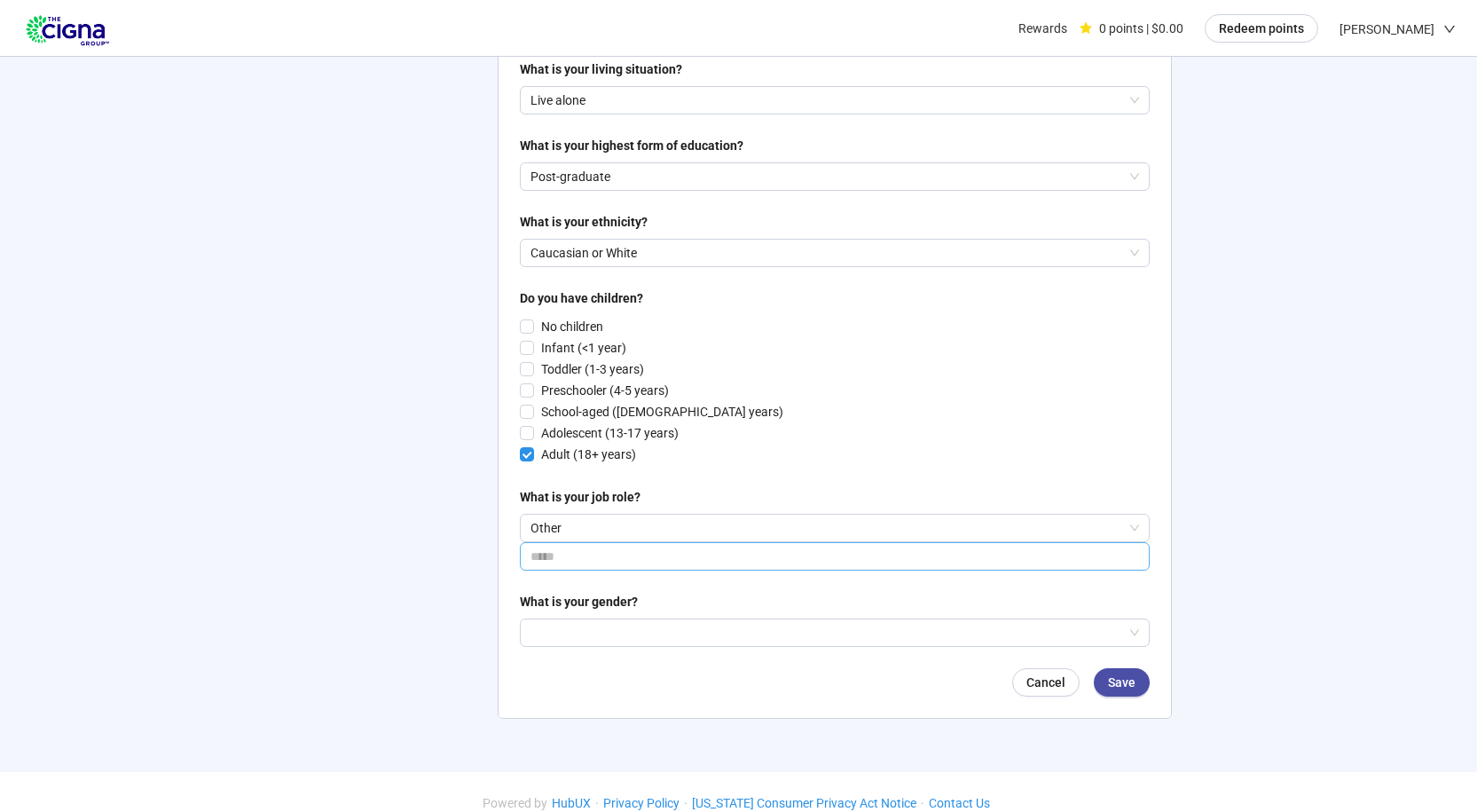
click at [631, 560] on input "text" at bounding box center [834, 556] width 630 height 29
type input "********"
click at [658, 642] on input "search" at bounding box center [834, 632] width 608 height 27
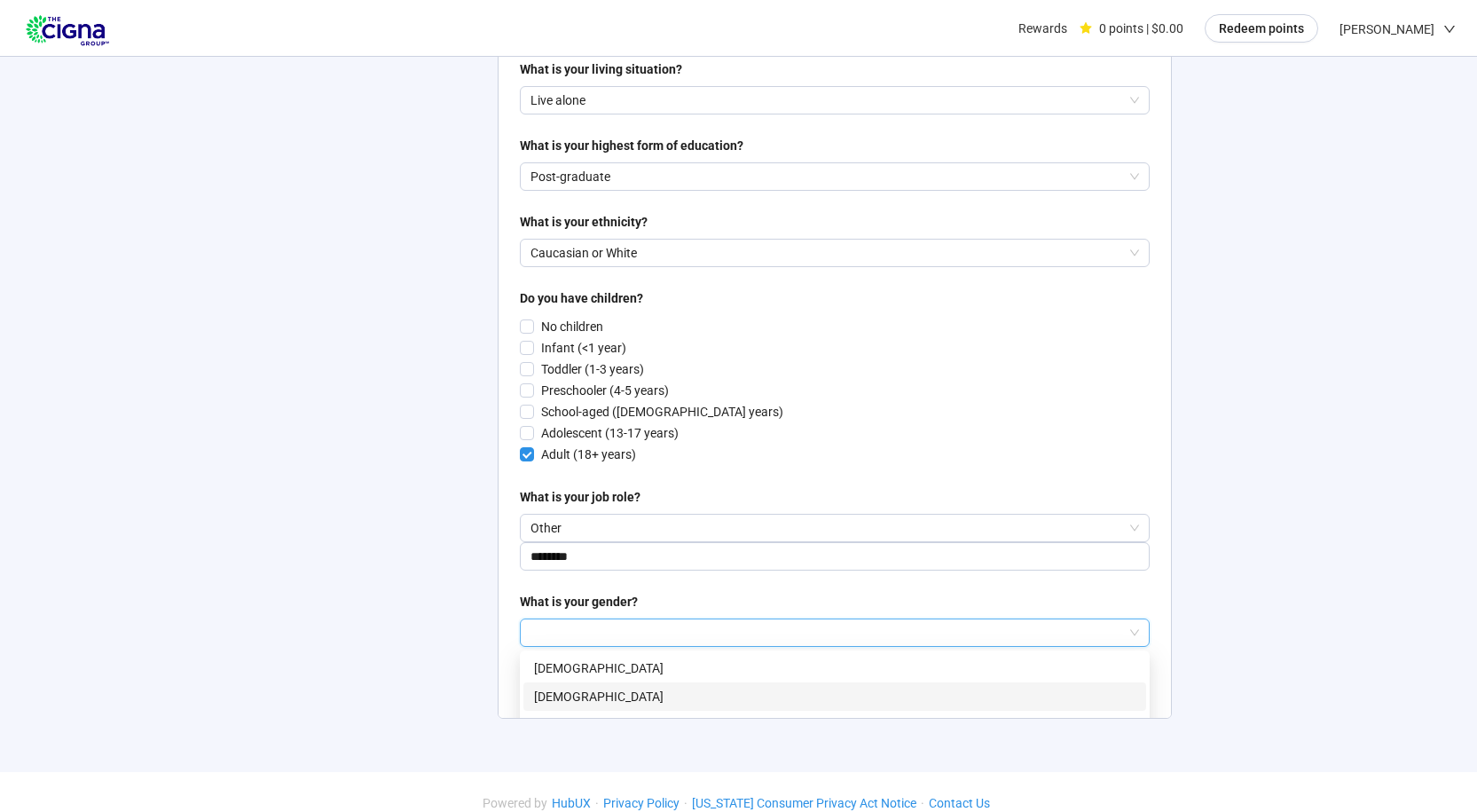
click at [563, 700] on p "[DEMOGRAPHIC_DATA]" at bounding box center [835, 697] width 601 height 20
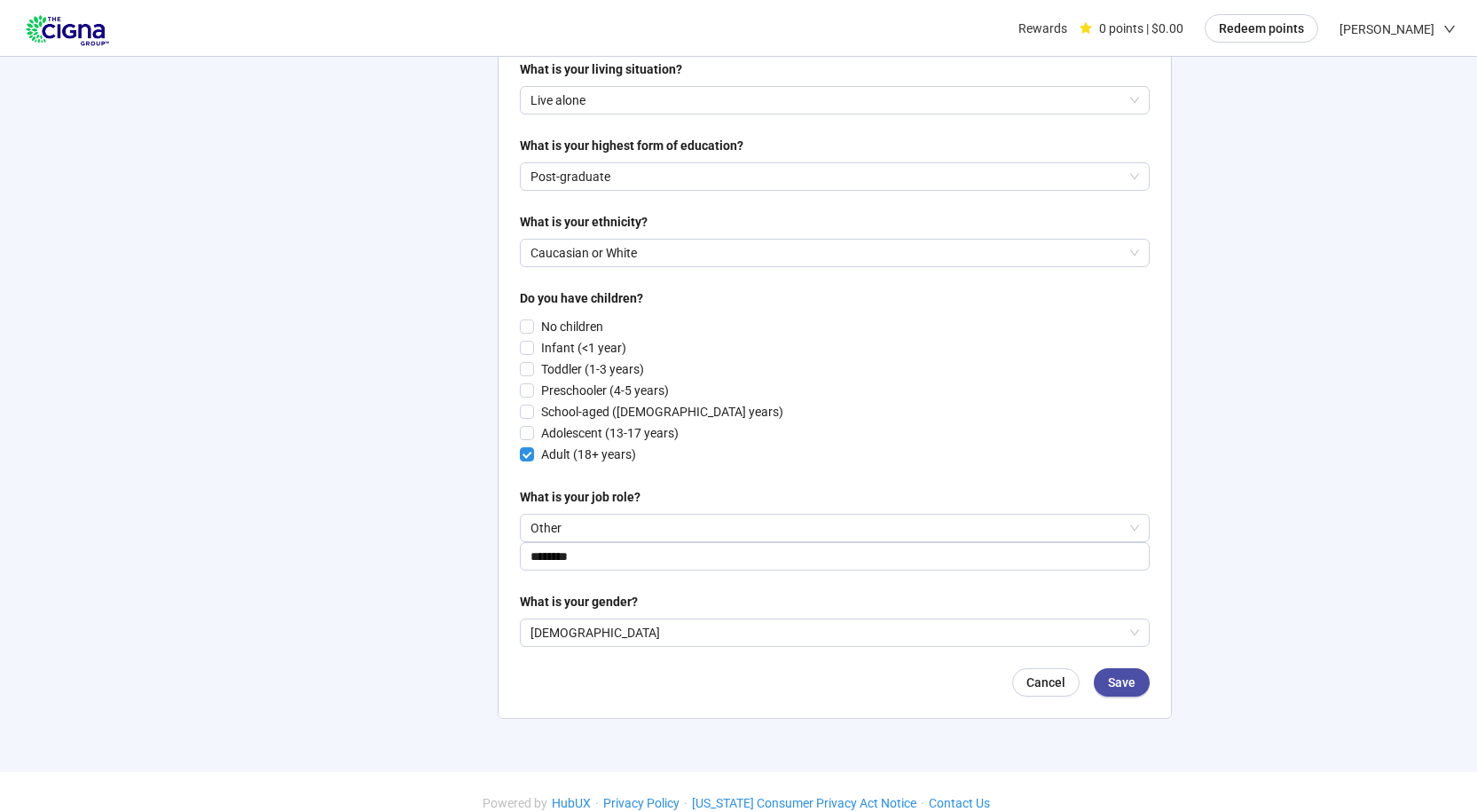
click at [1107, 678] on button "Save" at bounding box center [1122, 682] width 56 height 29
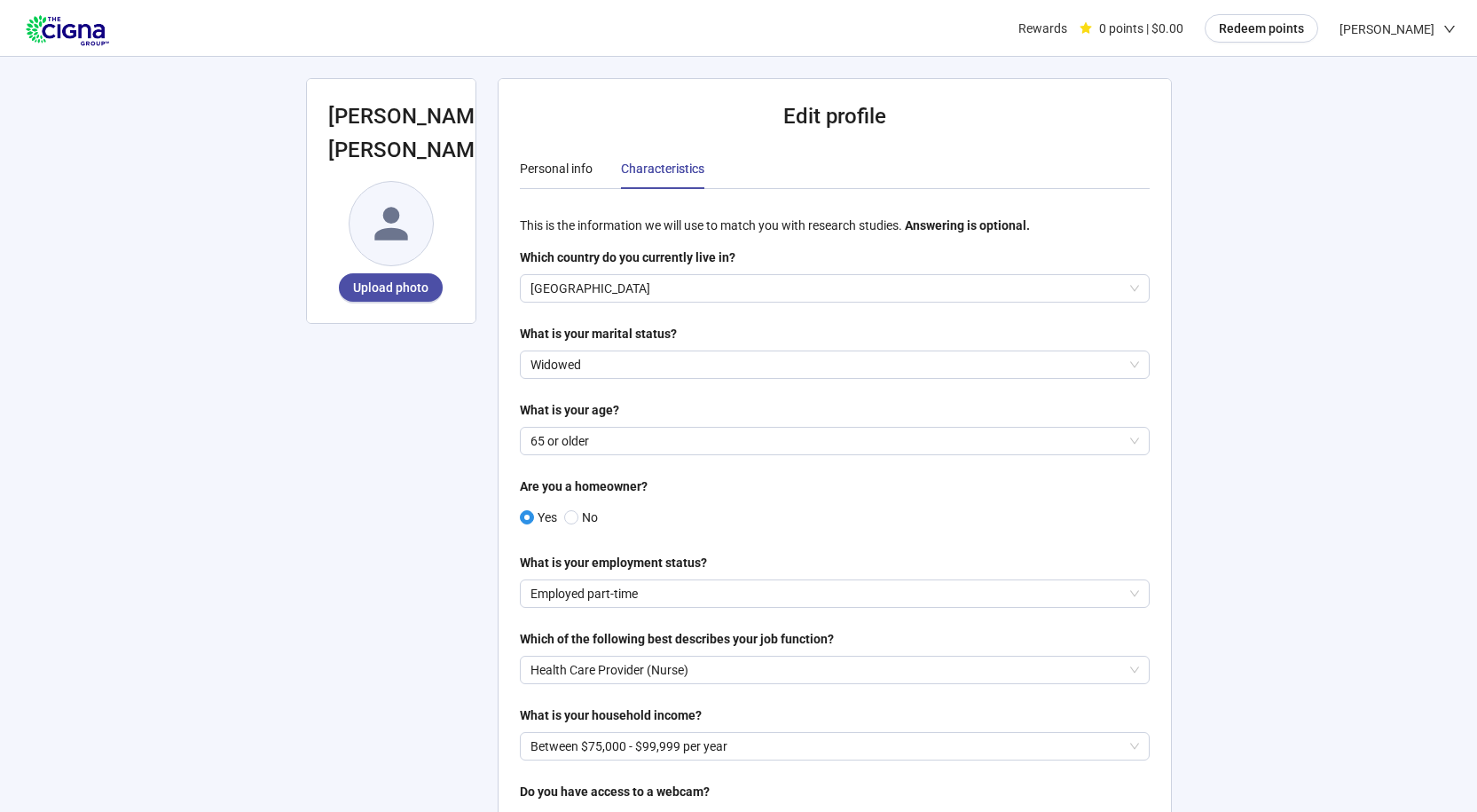
click at [1062, 31] on div "Rewards" at bounding box center [1042, 28] width 49 height 57
click at [1418, 21] on span "[PERSON_NAME]" at bounding box center [1386, 29] width 95 height 57
click at [1281, 180] on div "**********" at bounding box center [738, 810] width 1477 height 1621
click at [1382, 21] on span "[PERSON_NAME]" at bounding box center [1386, 29] width 95 height 57
click at [1392, 154] on span "Log out" at bounding box center [1418, 152] width 62 height 20
